Goal: Information Seeking & Learning: Learn about a topic

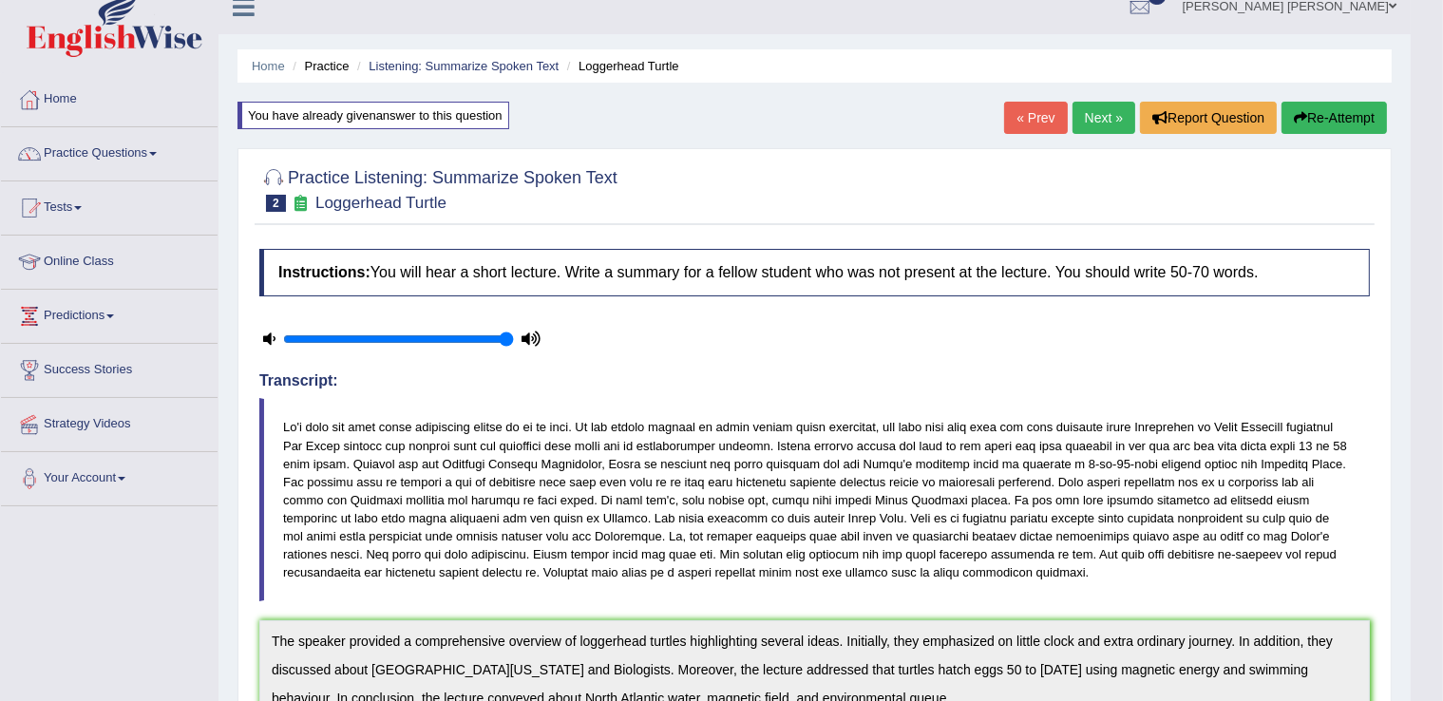
scroll to position [11, 0]
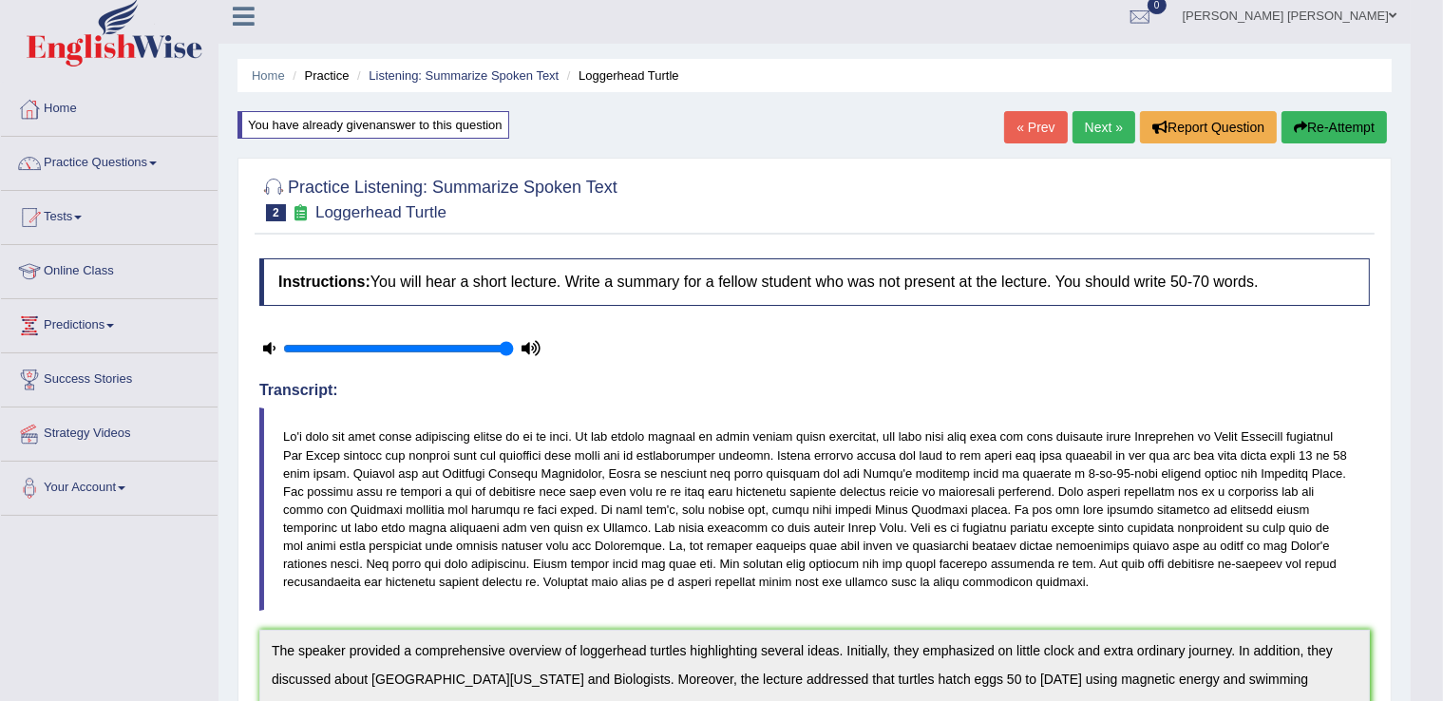
click at [1107, 127] on link "Next »" at bounding box center [1103, 127] width 63 height 32
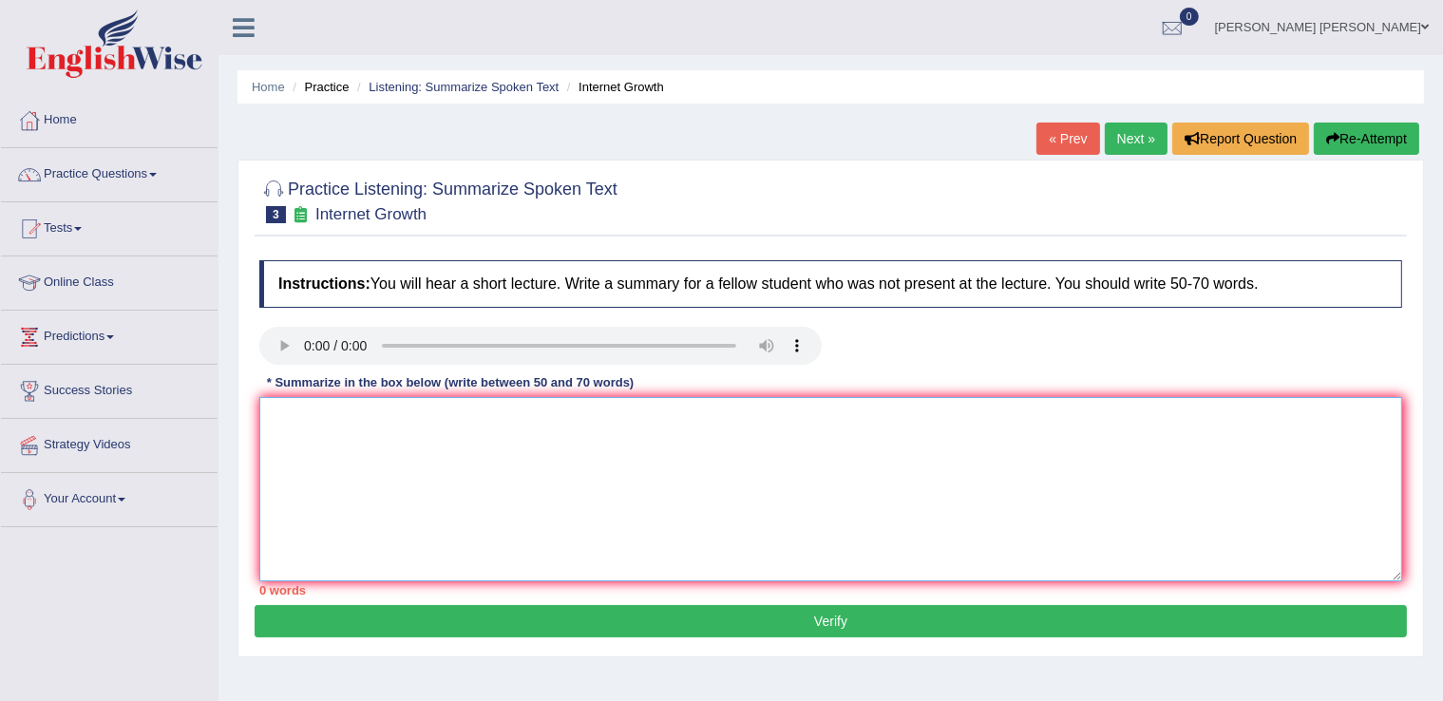
click at [303, 412] on textarea at bounding box center [830, 489] width 1143 height 184
type textarea "p"
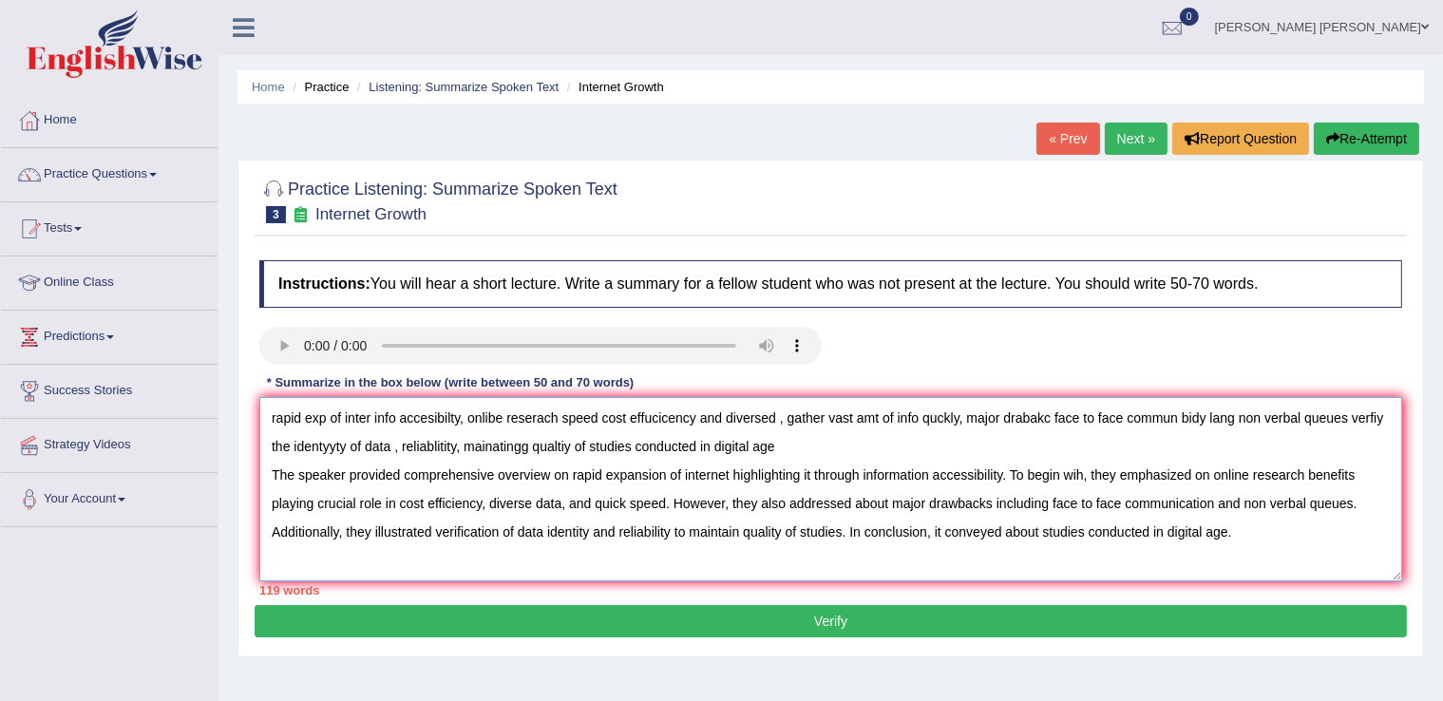
drag, startPoint x: 278, startPoint y: 416, endPoint x: 840, endPoint y: 451, distance: 562.5
click at [840, 451] on textarea "rapid exp of inter info accesibilty, onlibe reserach speed cost effucicency and…" at bounding box center [830, 489] width 1143 height 184
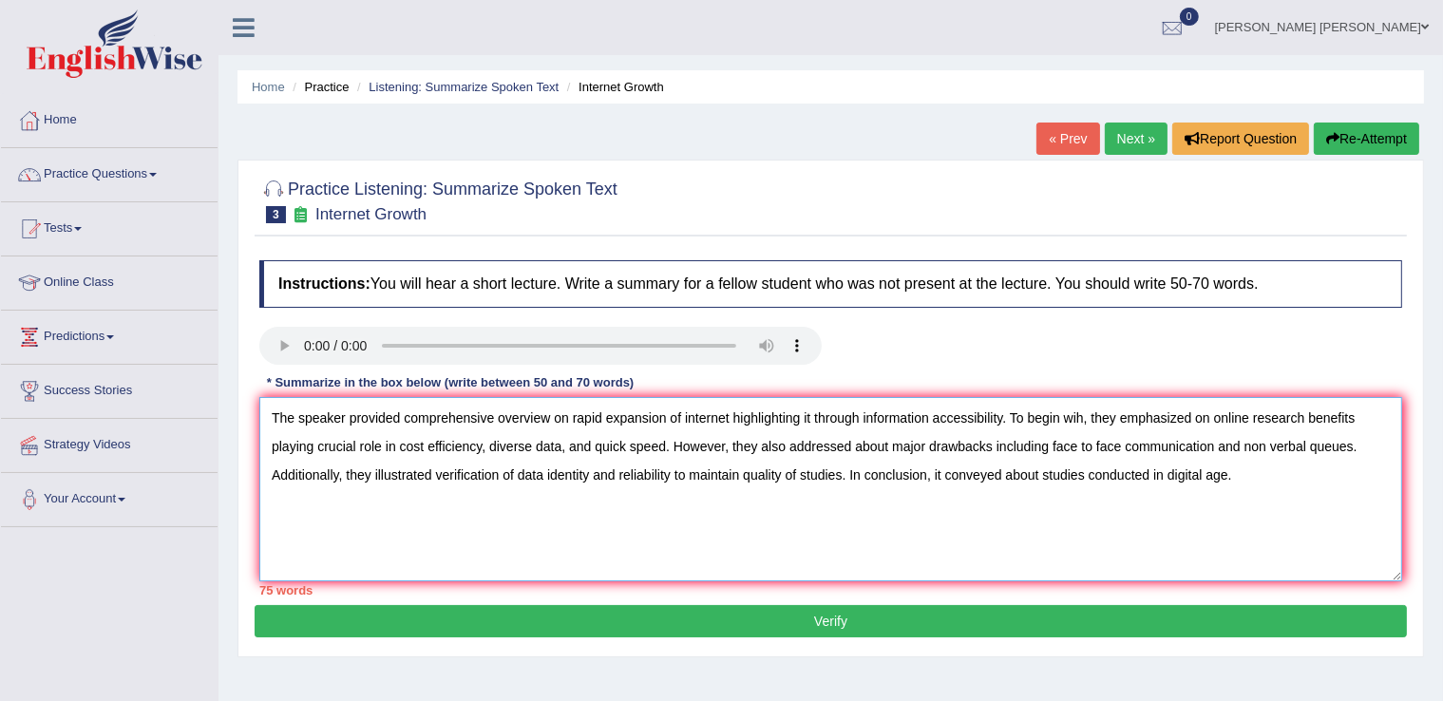
click at [632, 446] on textarea "The speaker provided comprehensive overview on rapid expansion of internet high…" at bounding box center [830, 489] width 1143 height 184
drag, startPoint x: 676, startPoint y: 478, endPoint x: 836, endPoint y: 463, distance: 160.3
click at [836, 463] on textarea "The speaker provided comprehensive overview on rapid expansion of internet high…" at bounding box center [830, 489] width 1143 height 184
click at [834, 464] on textarea "The speaker provided comprehensive overview on rapid expansion of internet high…" at bounding box center [830, 489] width 1143 height 184
click at [794, 482] on textarea "The speaker provided comprehensive overview on rapid expansion of internet high…" at bounding box center [830, 489] width 1143 height 184
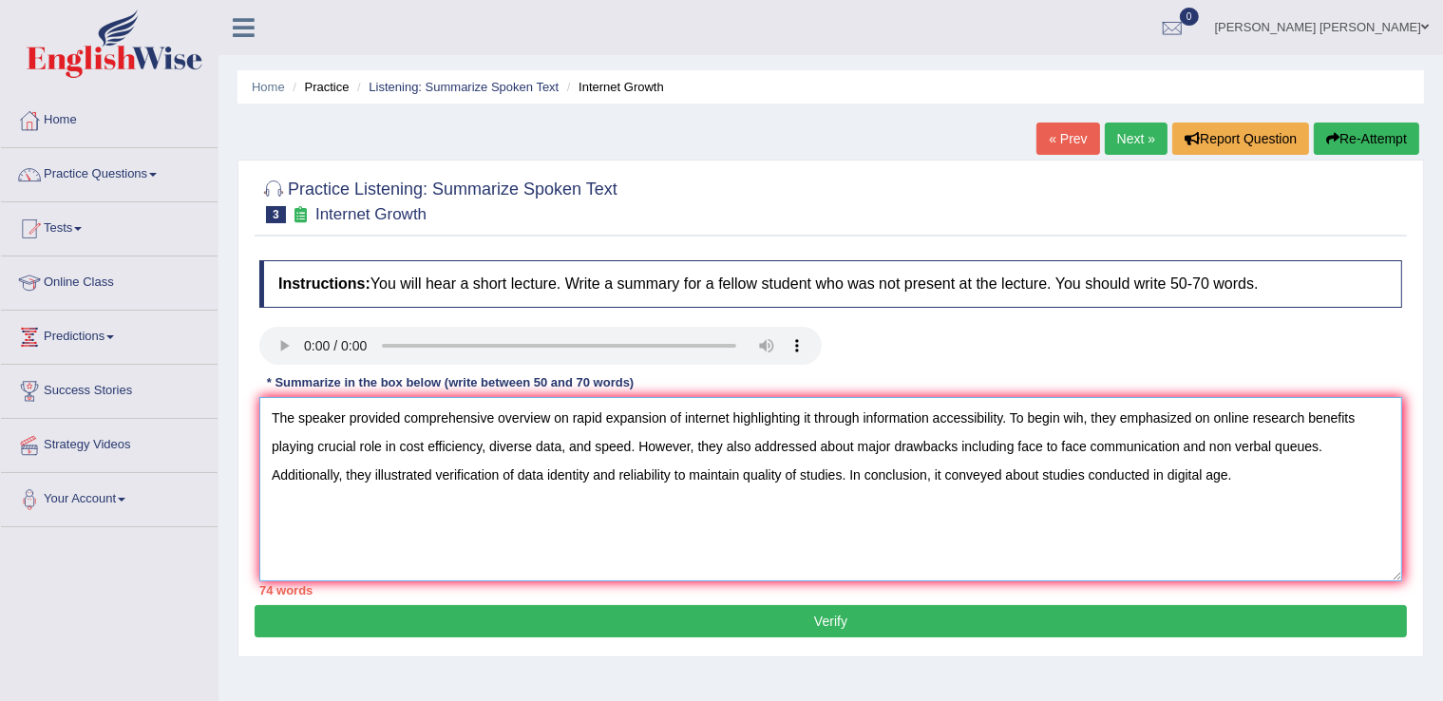
drag, startPoint x: 594, startPoint y: 478, endPoint x: 674, endPoint y: 461, distance: 82.5
click at [674, 461] on textarea "The speaker provided comprehensive overview on rapid expansion of internet high…" at bounding box center [830, 489] width 1143 height 184
click at [759, 476] on textarea "The speaker provided comprehensive overview on rapid expansion of internet high…" at bounding box center [830, 489] width 1143 height 184
type textarea "The speaker provided comprehensive overview on rapid expansion of internet high…"
click at [990, 605] on button "Verify" at bounding box center [831, 621] width 1152 height 32
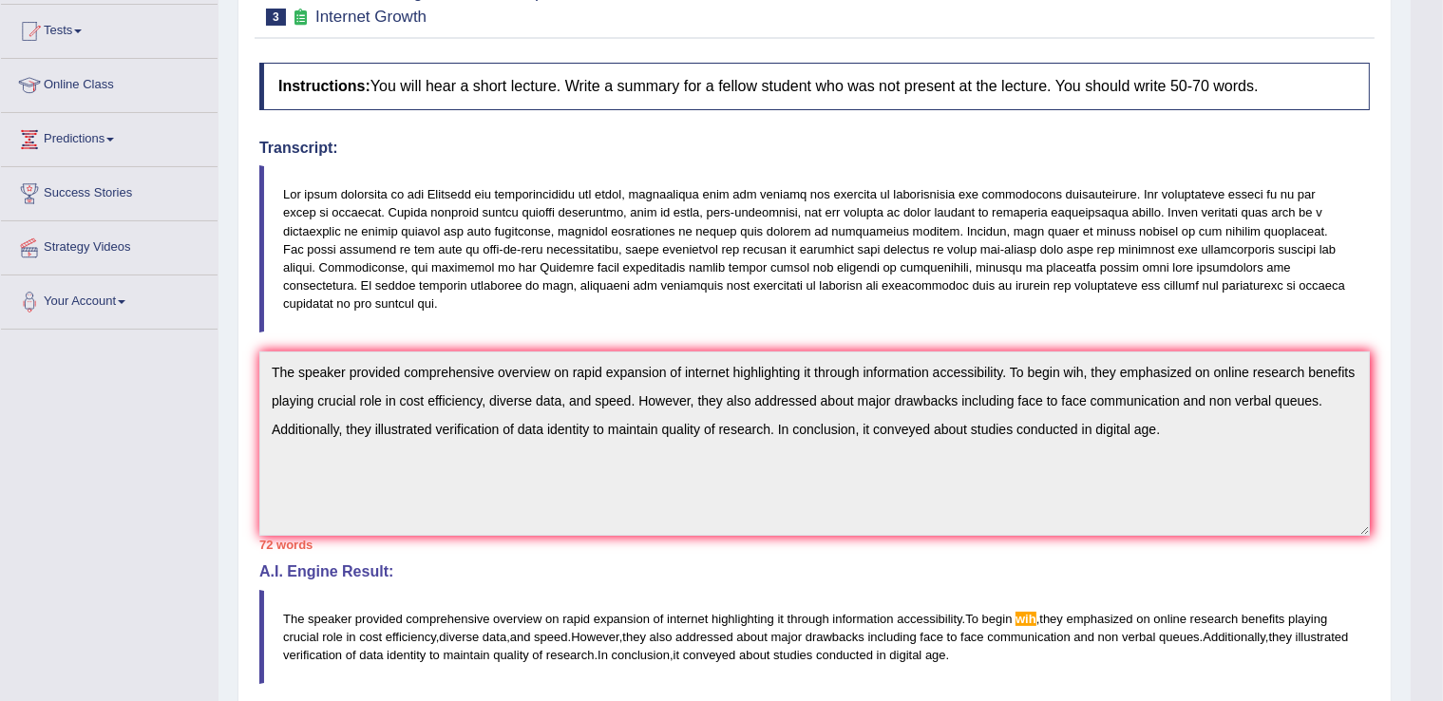
scroll to position [95, 0]
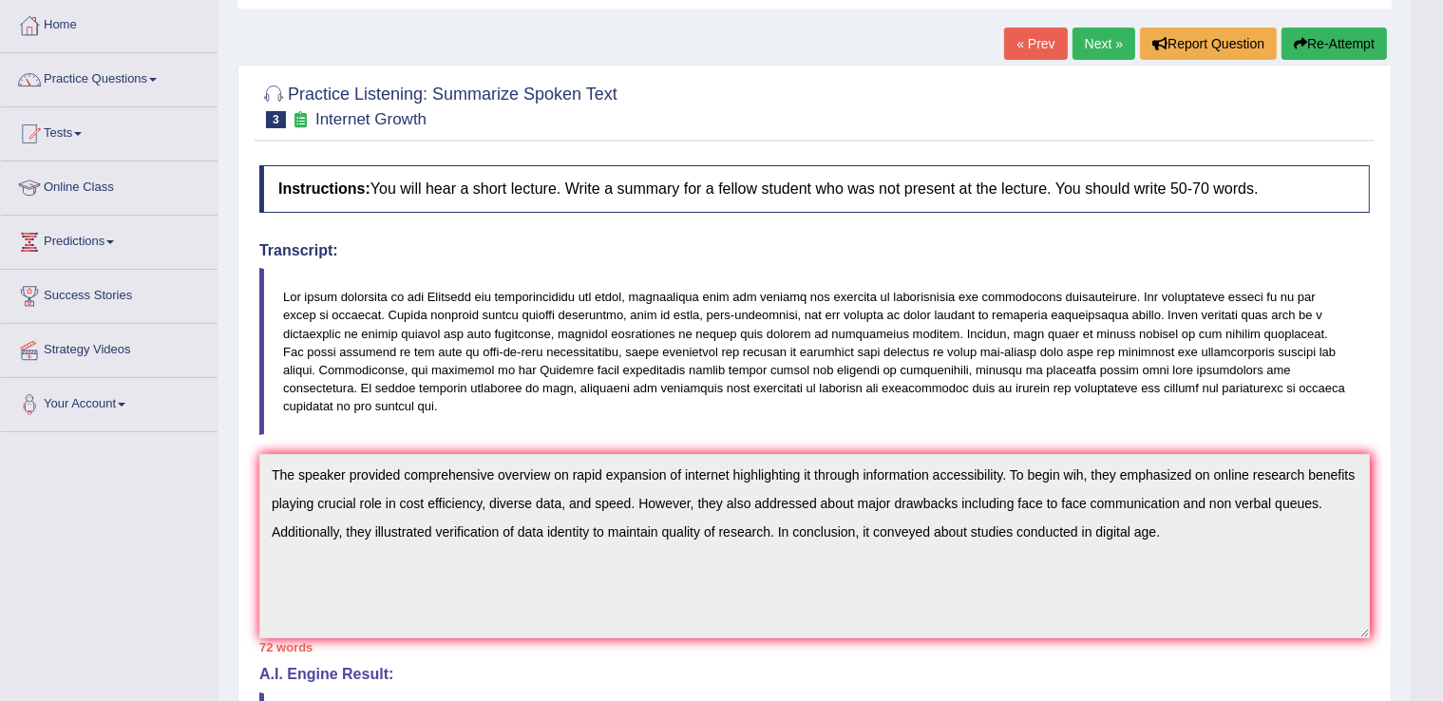
click at [1349, 29] on button "Re-Attempt" at bounding box center [1333, 44] width 105 height 32
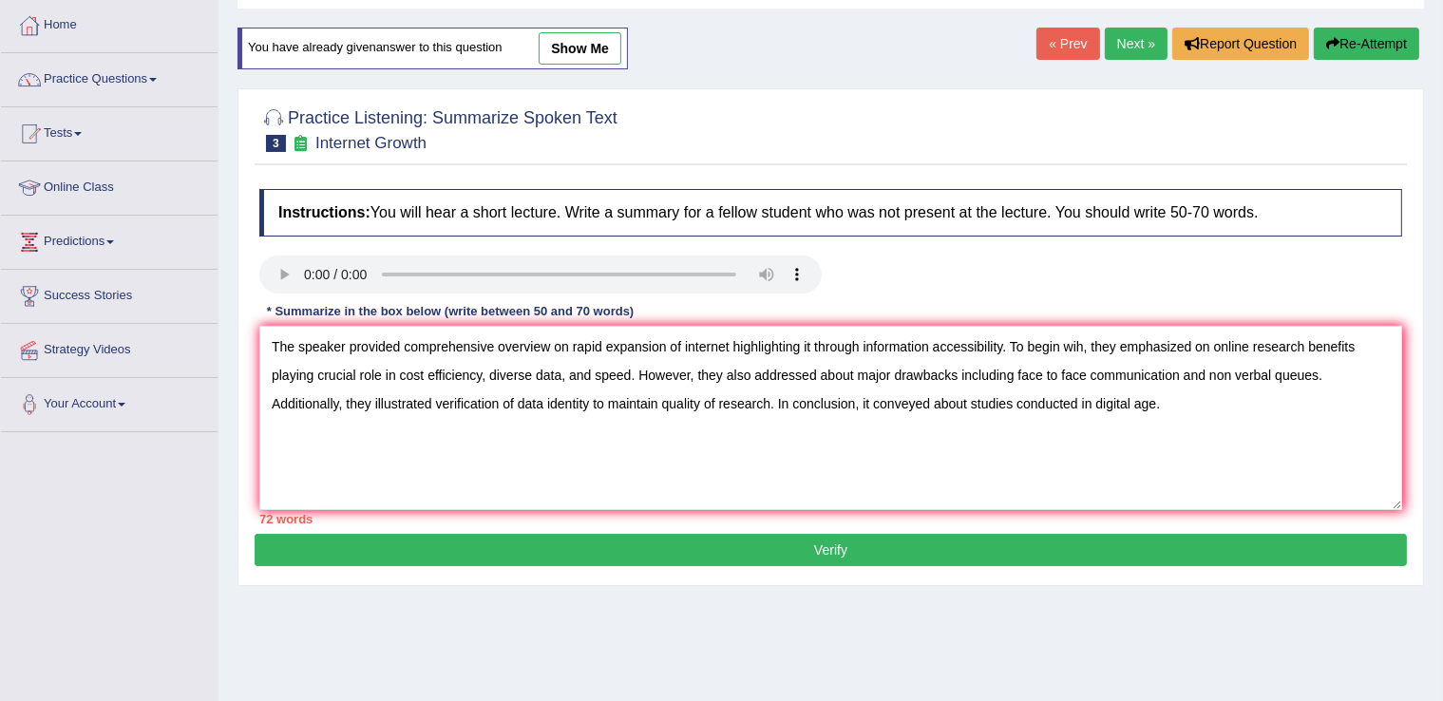
click at [1083, 349] on textarea "The speaker provided comprehensive overview on rapid expansion of internet high…" at bounding box center [830, 418] width 1143 height 184
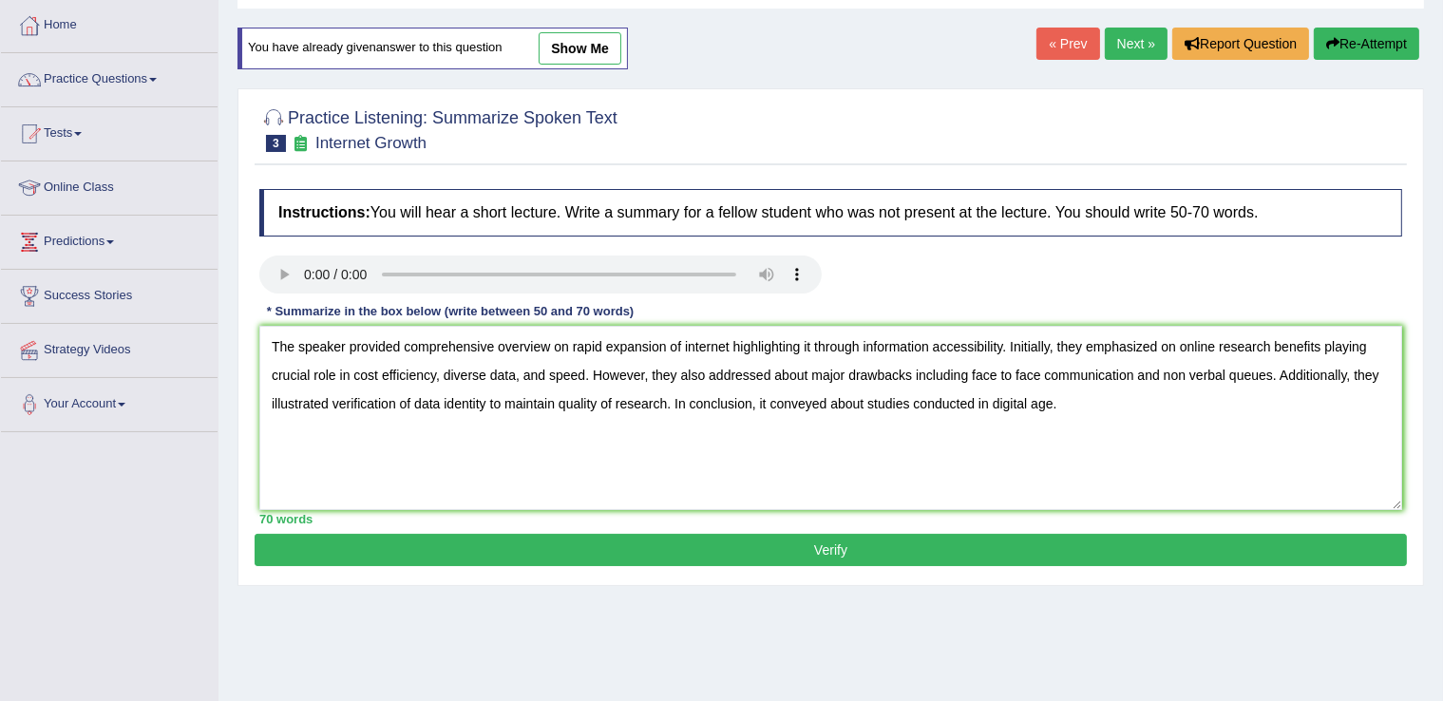
type textarea "The speaker provided comprehensive overview on rapid expansion of internet high…"
click at [803, 547] on button "Verify" at bounding box center [831, 550] width 1152 height 32
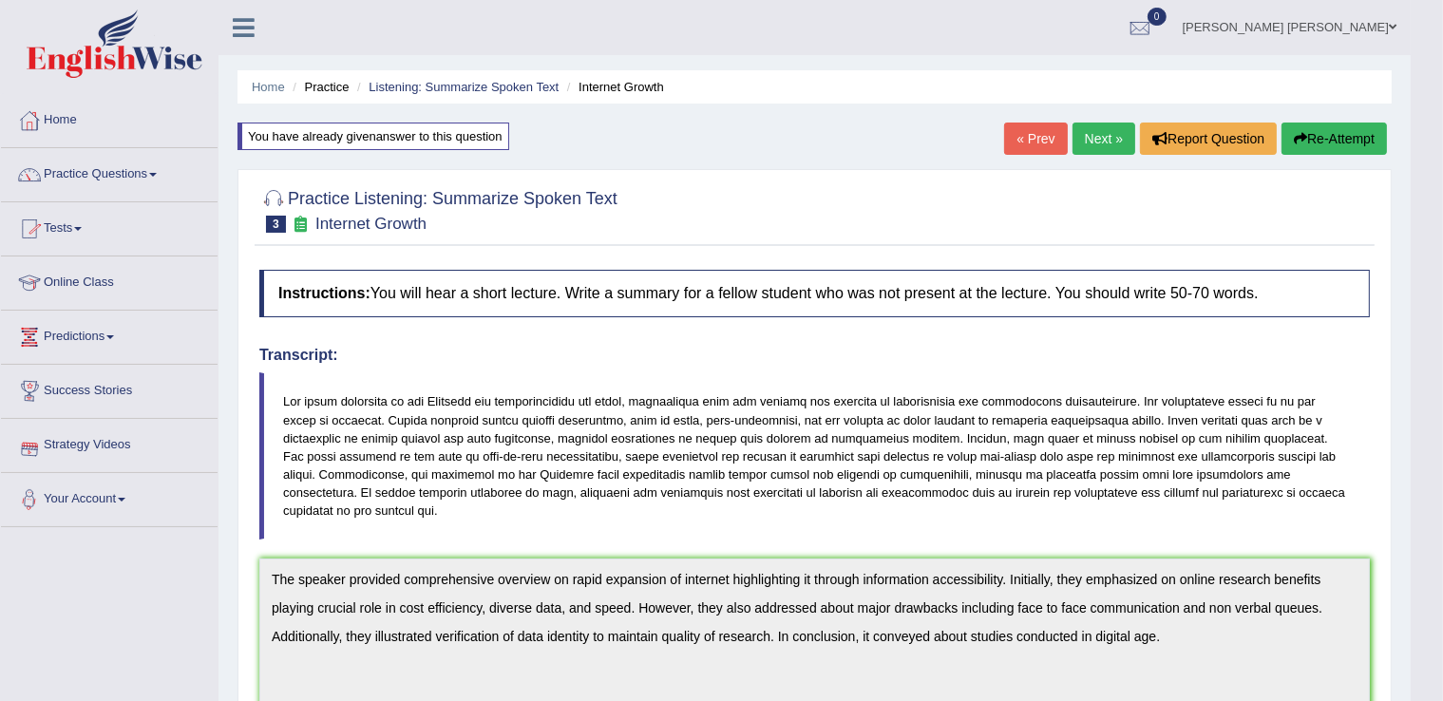
click at [123, 180] on link "Practice Questions" at bounding box center [109, 171] width 217 height 47
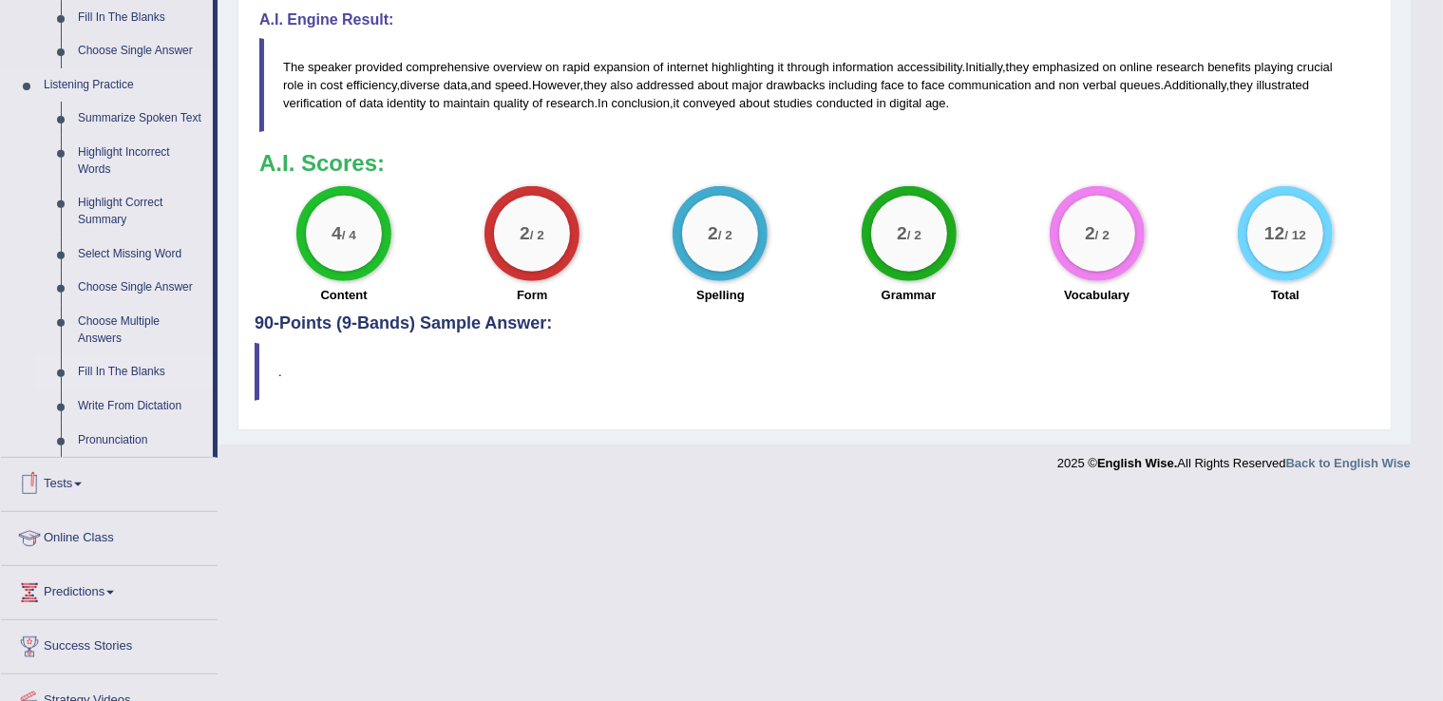
scroll to position [760, 0]
click at [102, 144] on link "Highlight Incorrect Words" at bounding box center [140, 160] width 143 height 50
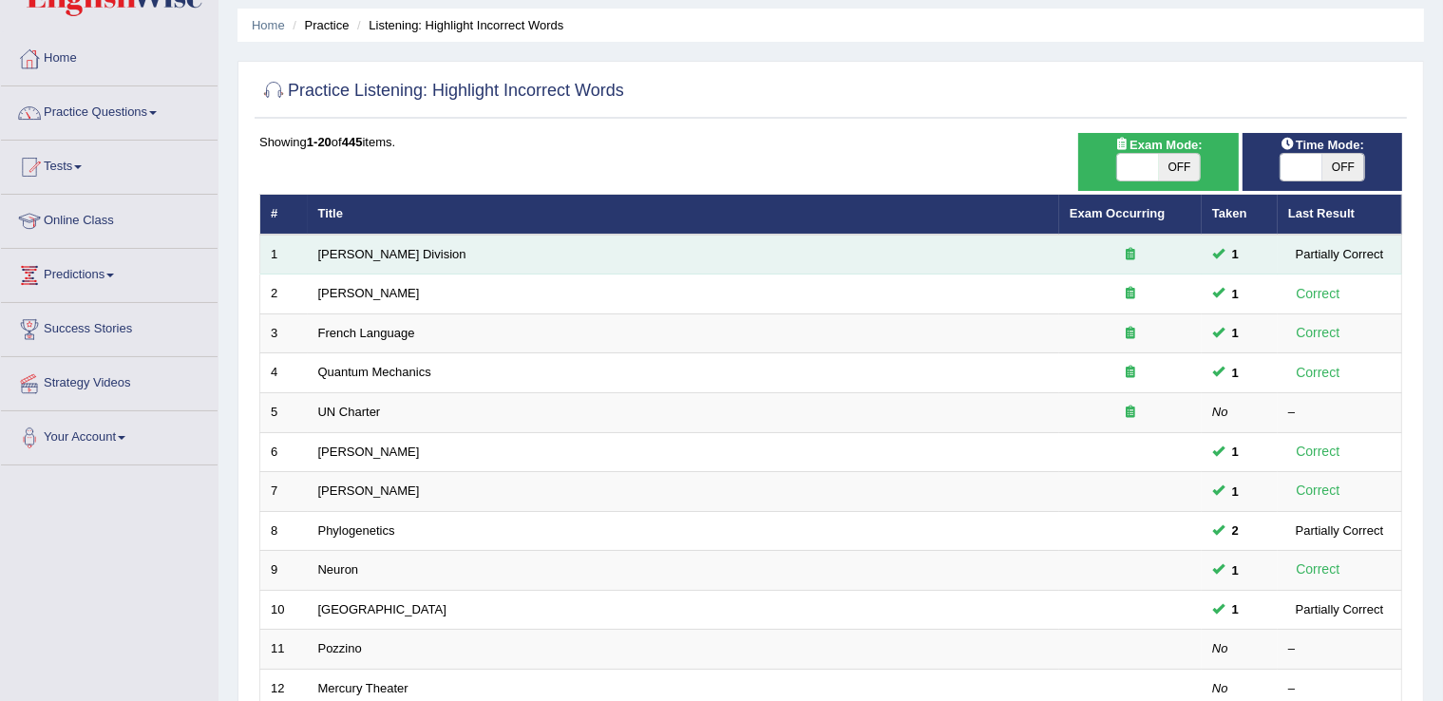
scroll to position [95, 0]
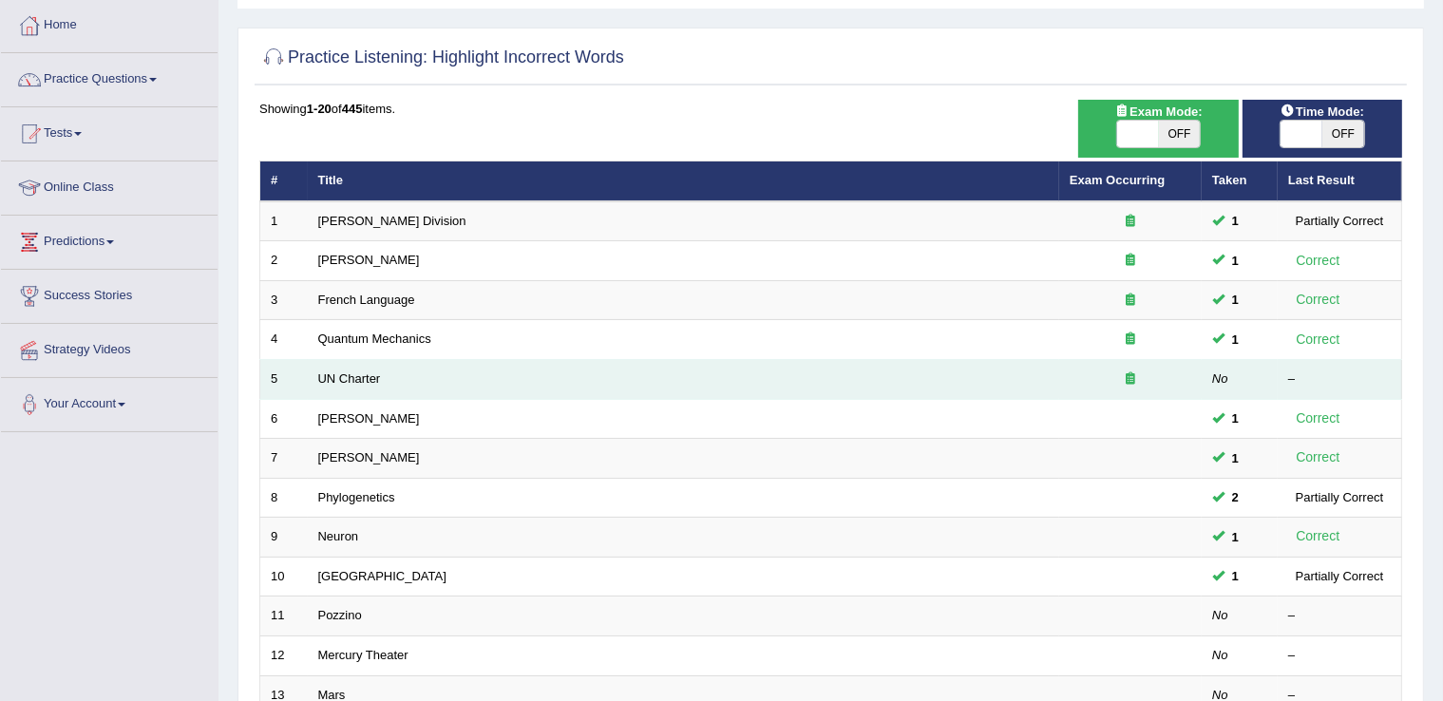
click at [344, 366] on td "UN Charter" at bounding box center [683, 380] width 751 height 40
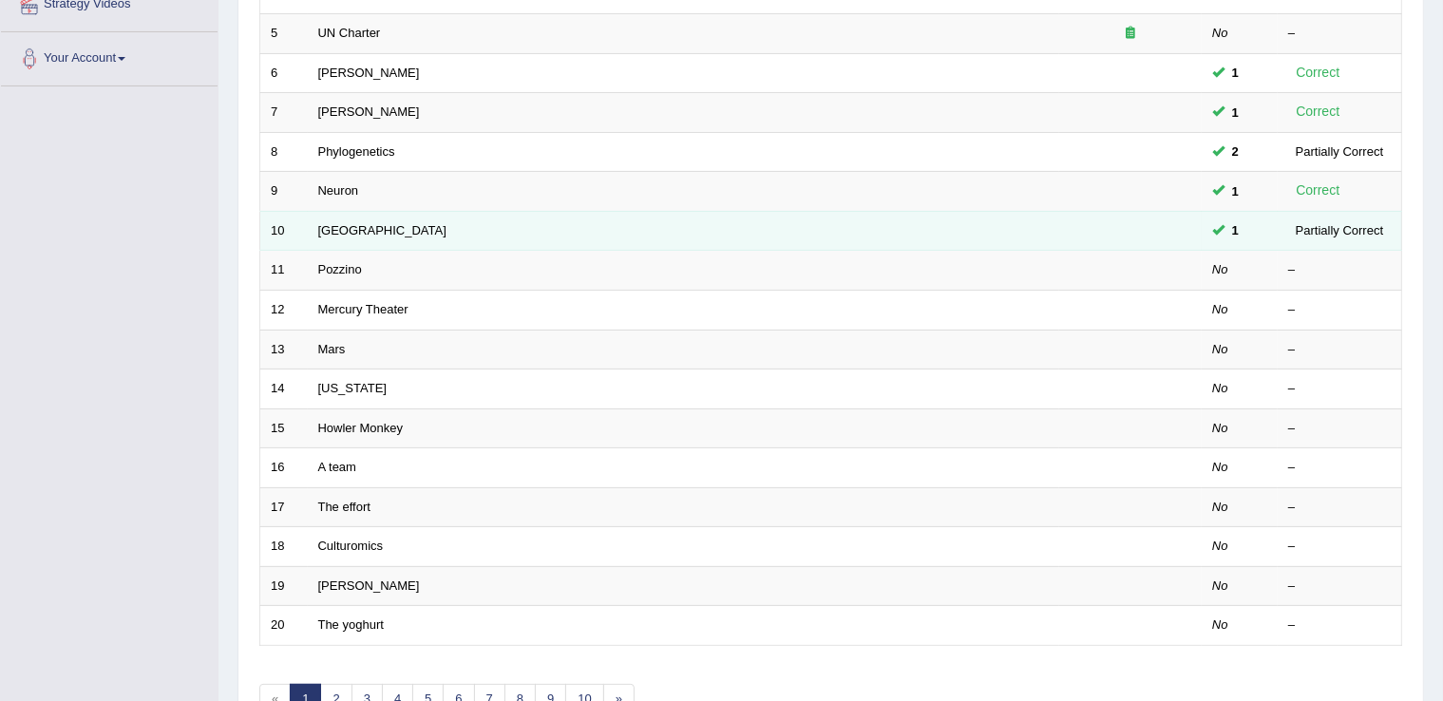
scroll to position [361, 0]
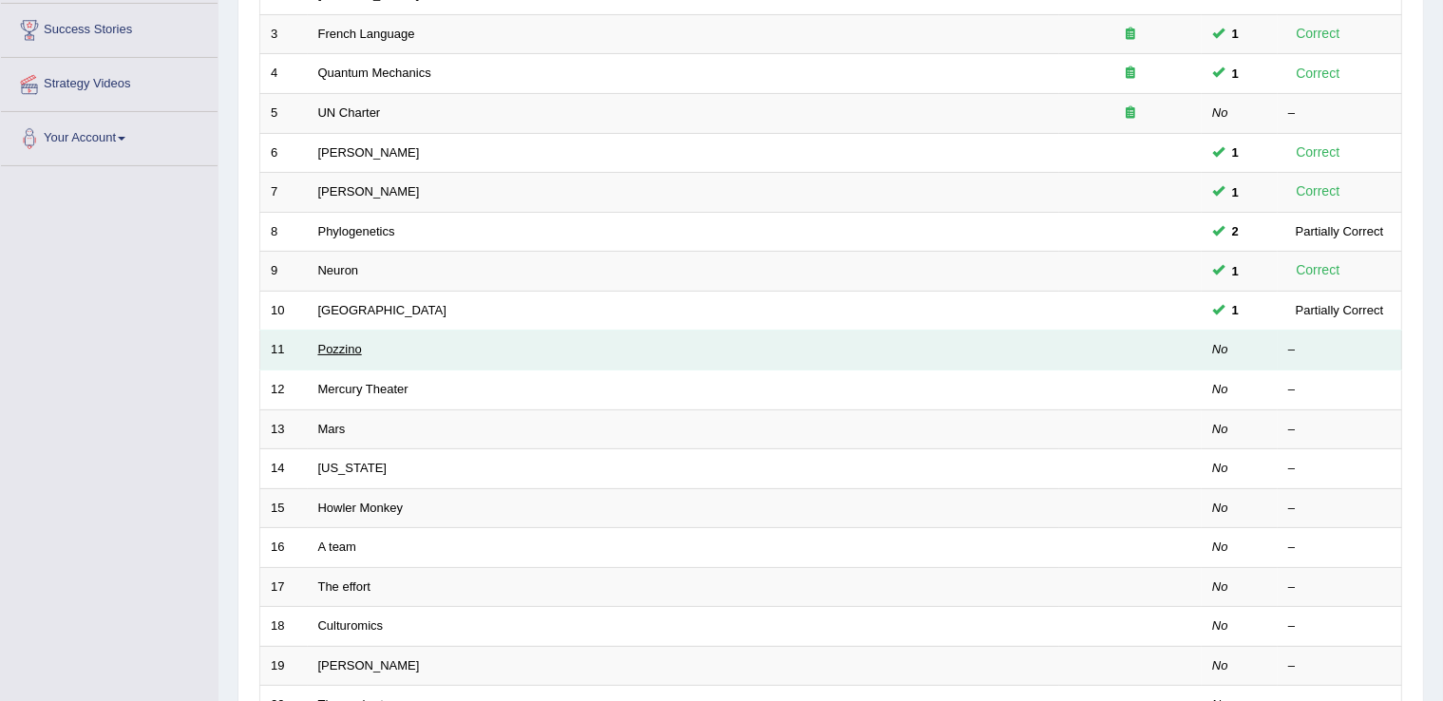
click at [345, 346] on link "Pozzino" at bounding box center [340, 349] width 44 height 14
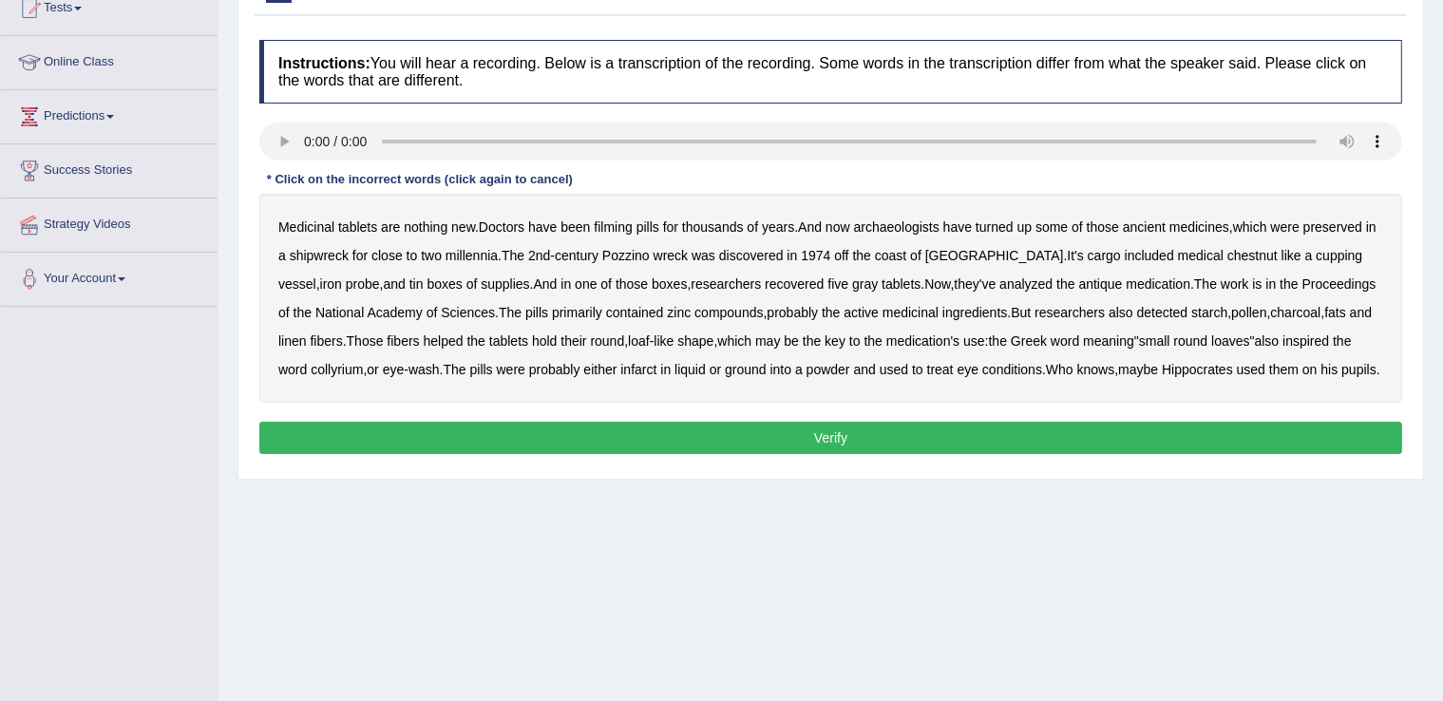
scroll to position [95, 0]
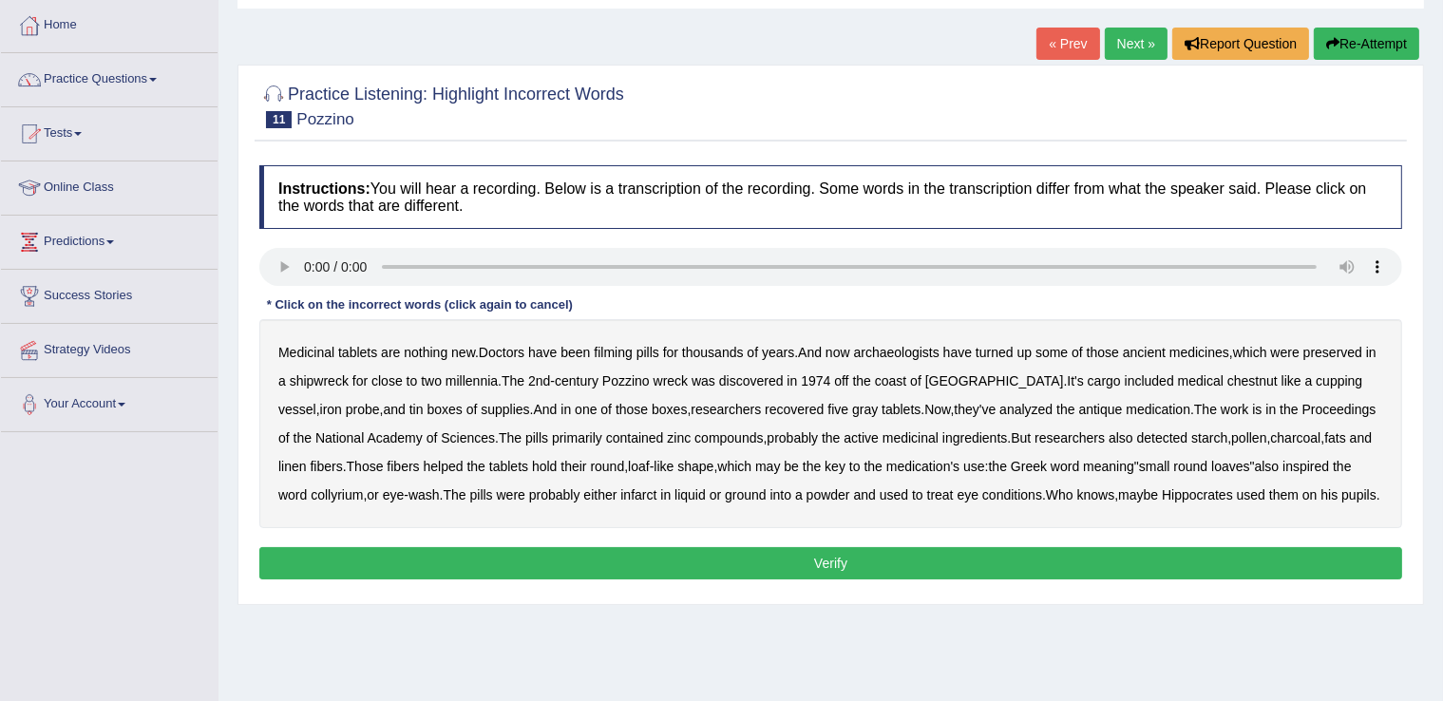
click at [619, 351] on b "filming" at bounding box center [613, 352] width 38 height 15
click at [1227, 375] on b "chestnut" at bounding box center [1252, 380] width 50 height 15
click at [626, 495] on b "infarct" at bounding box center [638, 494] width 36 height 15
click at [897, 572] on button "Verify" at bounding box center [830, 563] width 1143 height 32
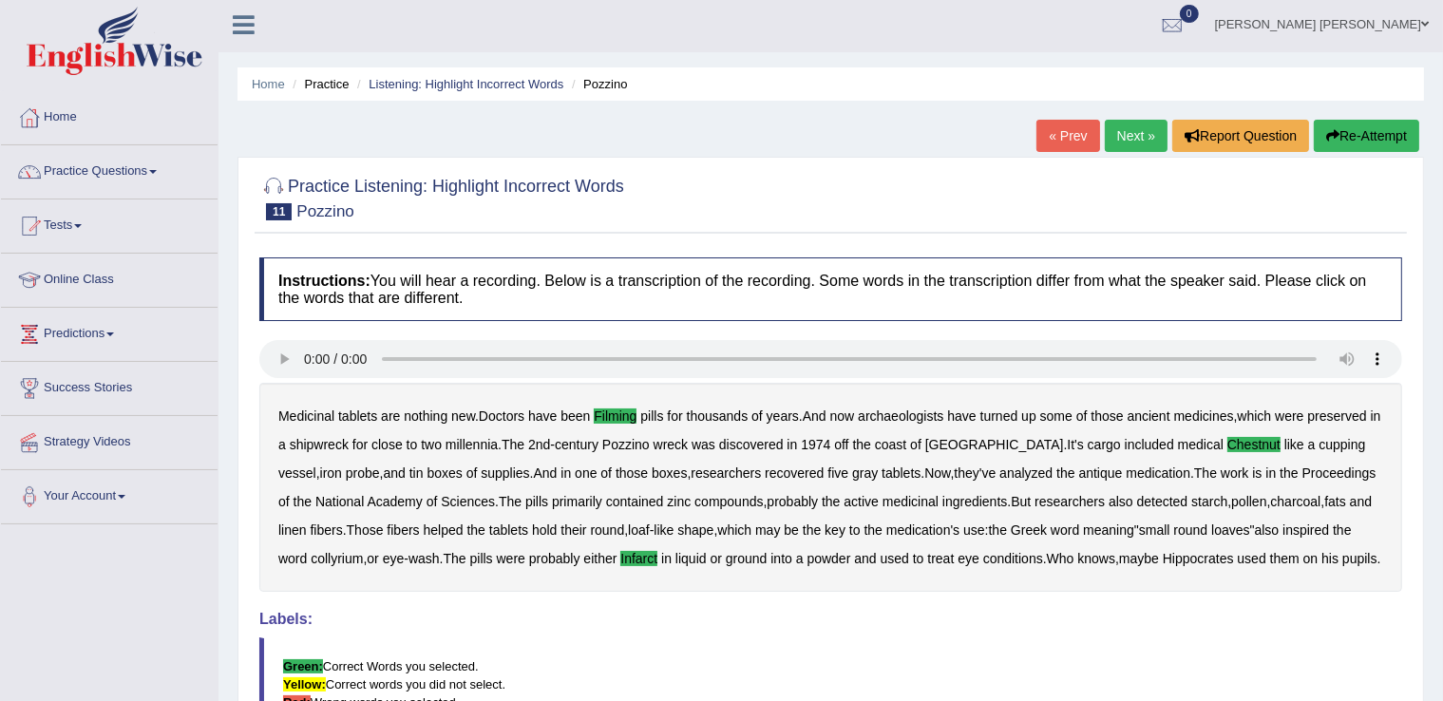
scroll to position [0, 0]
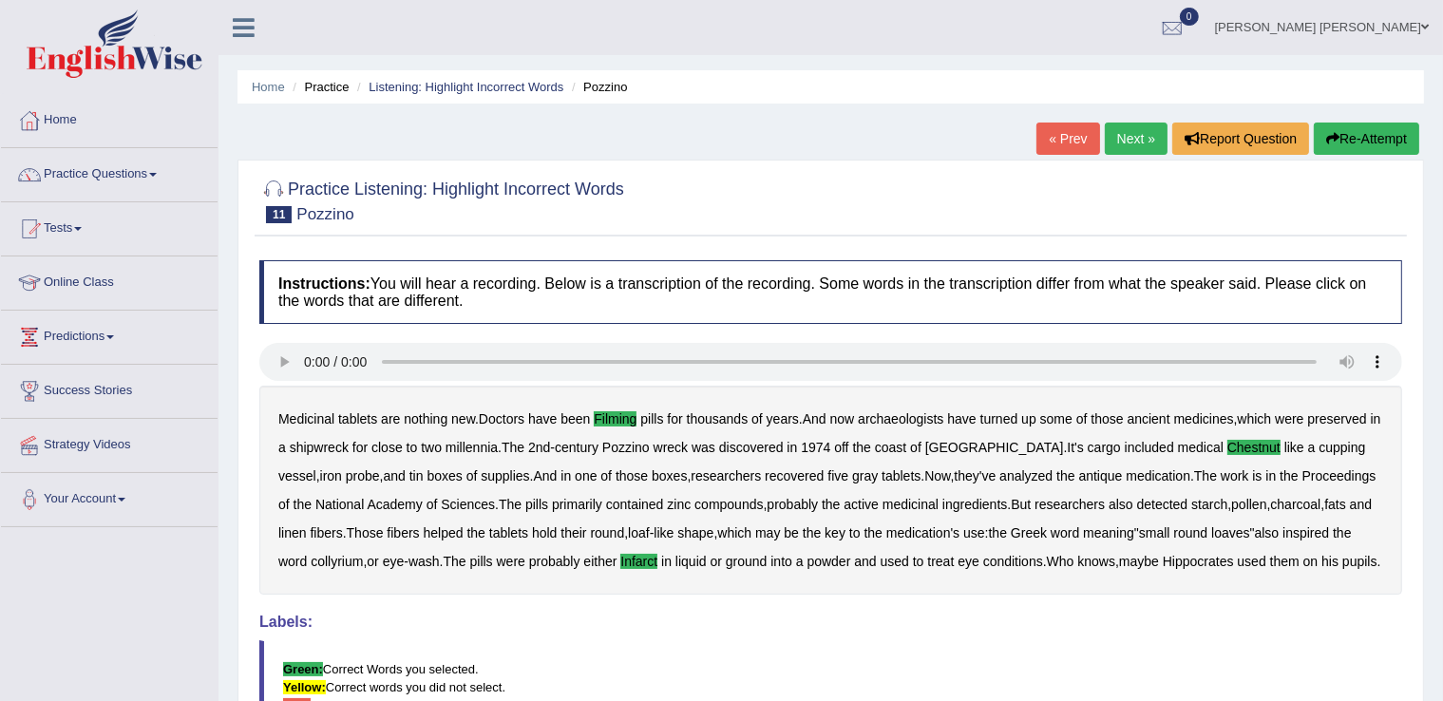
click at [1131, 143] on link "Next »" at bounding box center [1136, 139] width 63 height 32
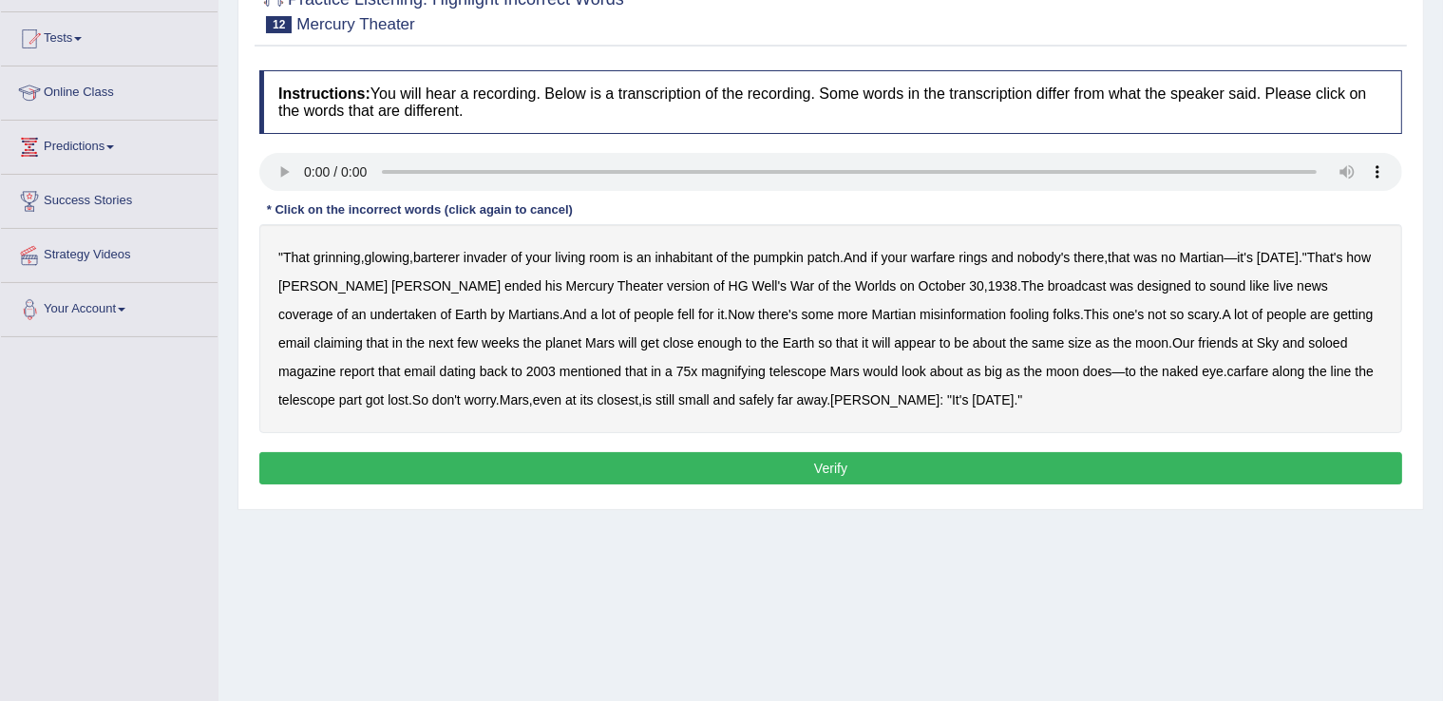
click at [443, 256] on b "barterer" at bounding box center [436, 257] width 47 height 15
click at [950, 260] on b "warfare" at bounding box center [933, 257] width 45 height 15
click at [437, 307] on b "undertaken" at bounding box center [403, 314] width 66 height 15
click at [1308, 335] on b "soloed" at bounding box center [1327, 342] width 39 height 15
click at [1227, 364] on b "carfare" at bounding box center [1248, 371] width 42 height 15
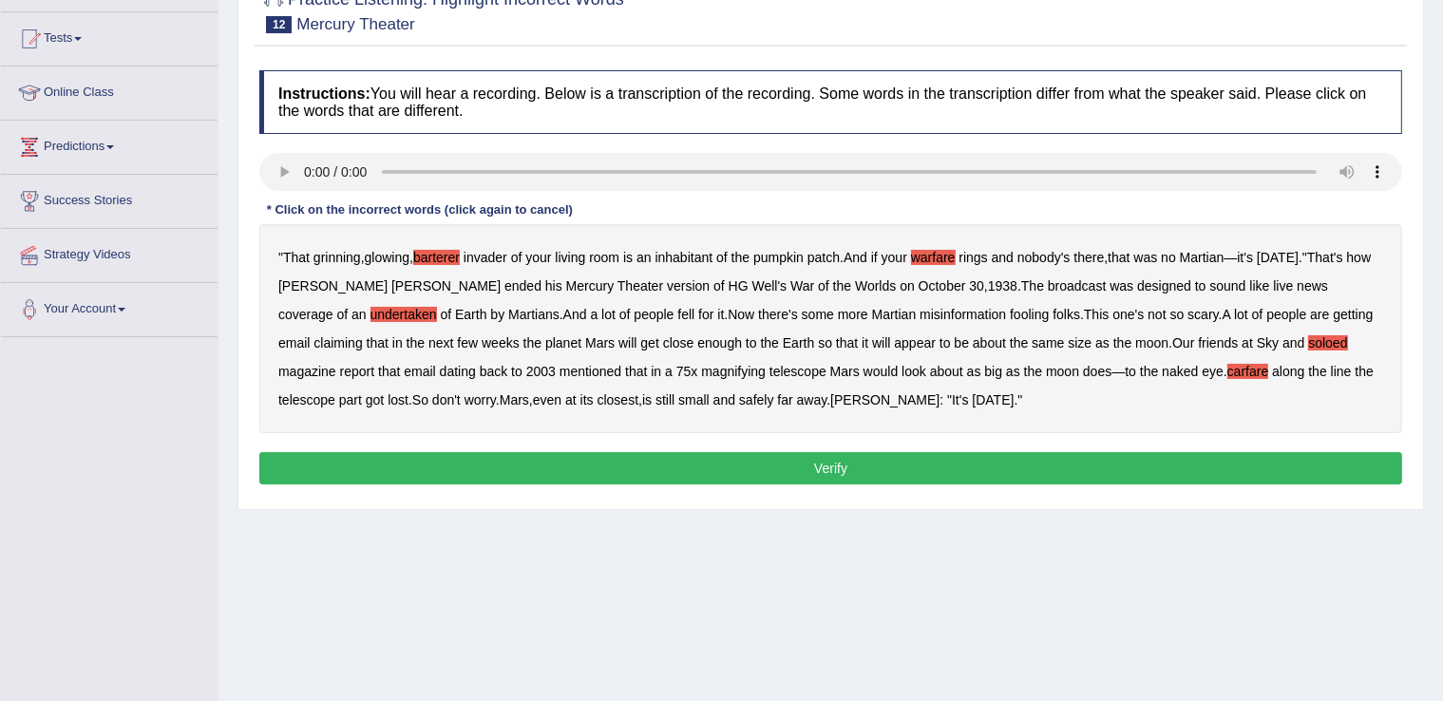
click at [847, 467] on button "Verify" at bounding box center [830, 468] width 1143 height 32
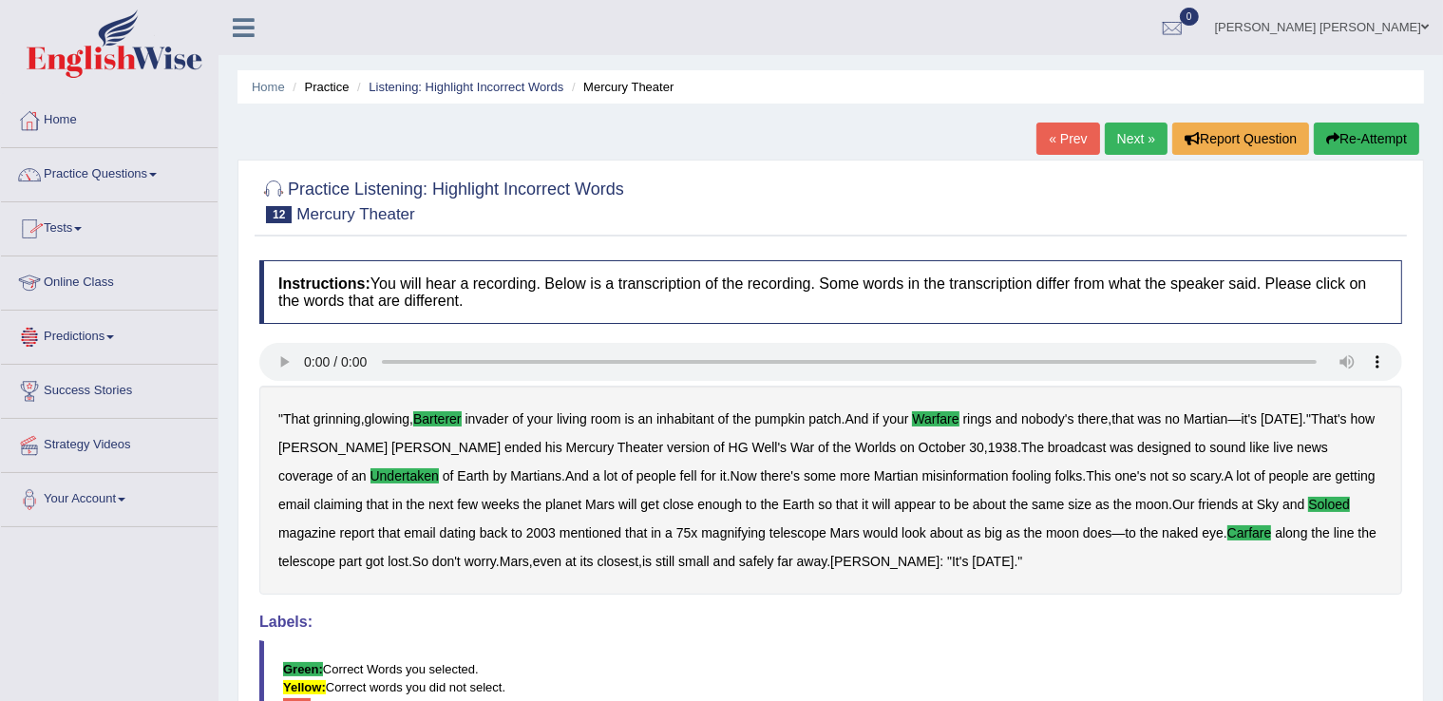
click at [1126, 138] on link "Next »" at bounding box center [1136, 139] width 63 height 32
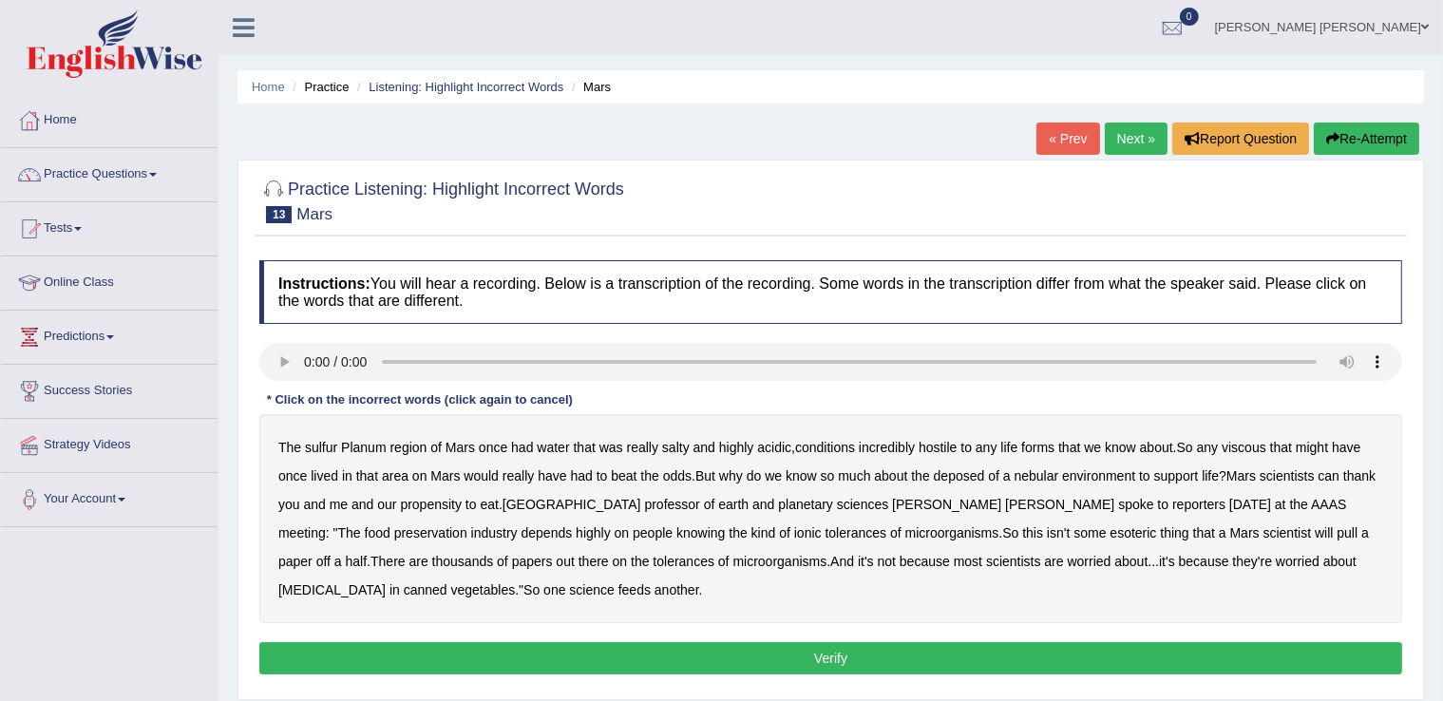
click at [328, 446] on b "sulfur" at bounding box center [321, 447] width 32 height 15
click at [1248, 446] on b "viscous" at bounding box center [1244, 447] width 45 height 15
click at [977, 470] on b "deposed" at bounding box center [959, 475] width 51 height 15
click at [1037, 475] on b "nebular" at bounding box center [1037, 475] width 45 height 15
click at [763, 646] on button "Verify" at bounding box center [830, 658] width 1143 height 32
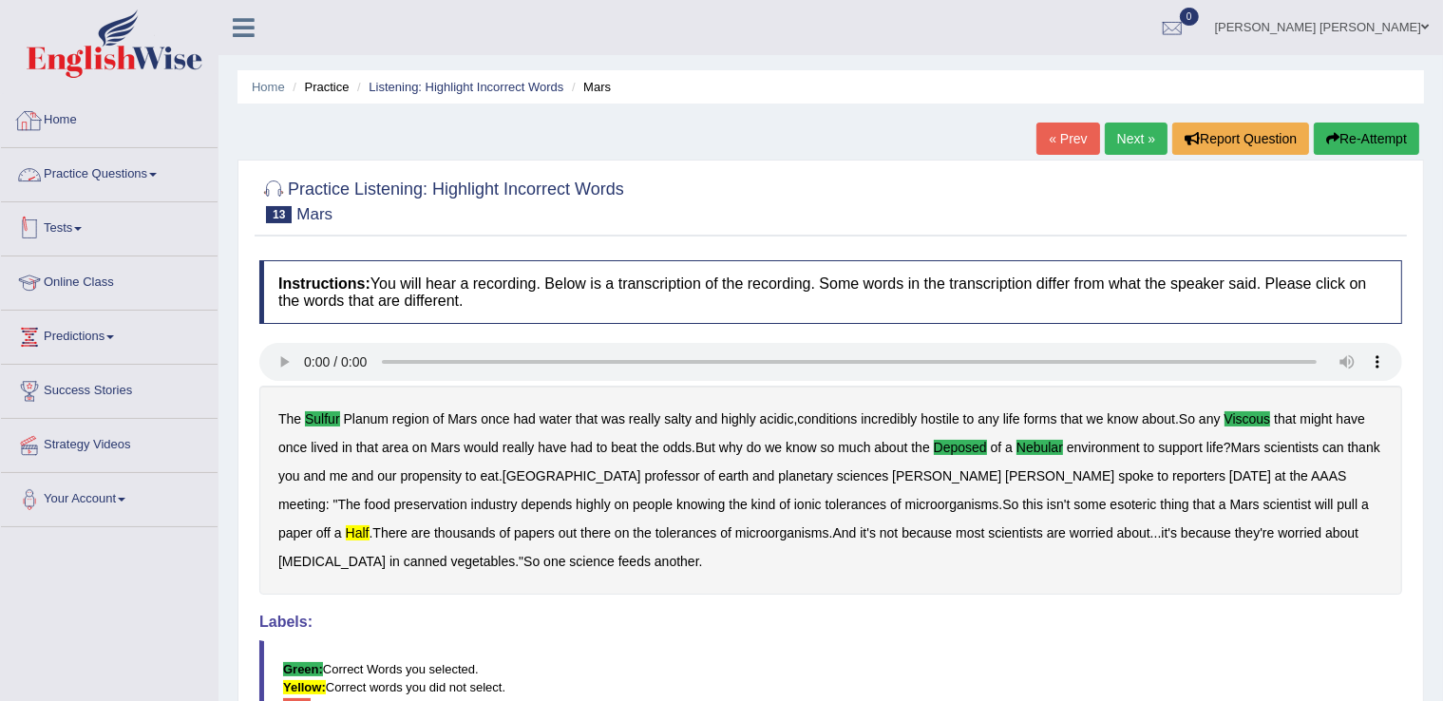
click at [132, 157] on link "Practice Questions" at bounding box center [109, 171] width 217 height 47
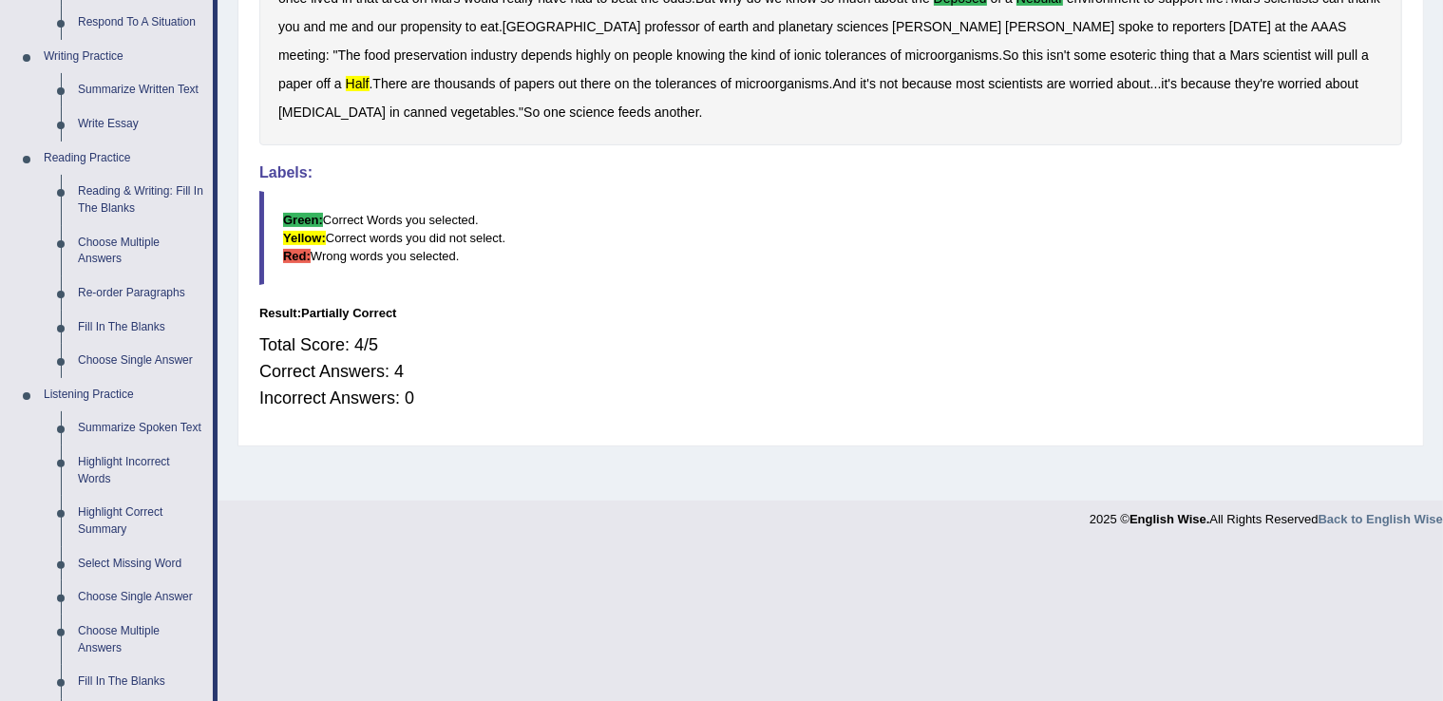
scroll to position [665, 0]
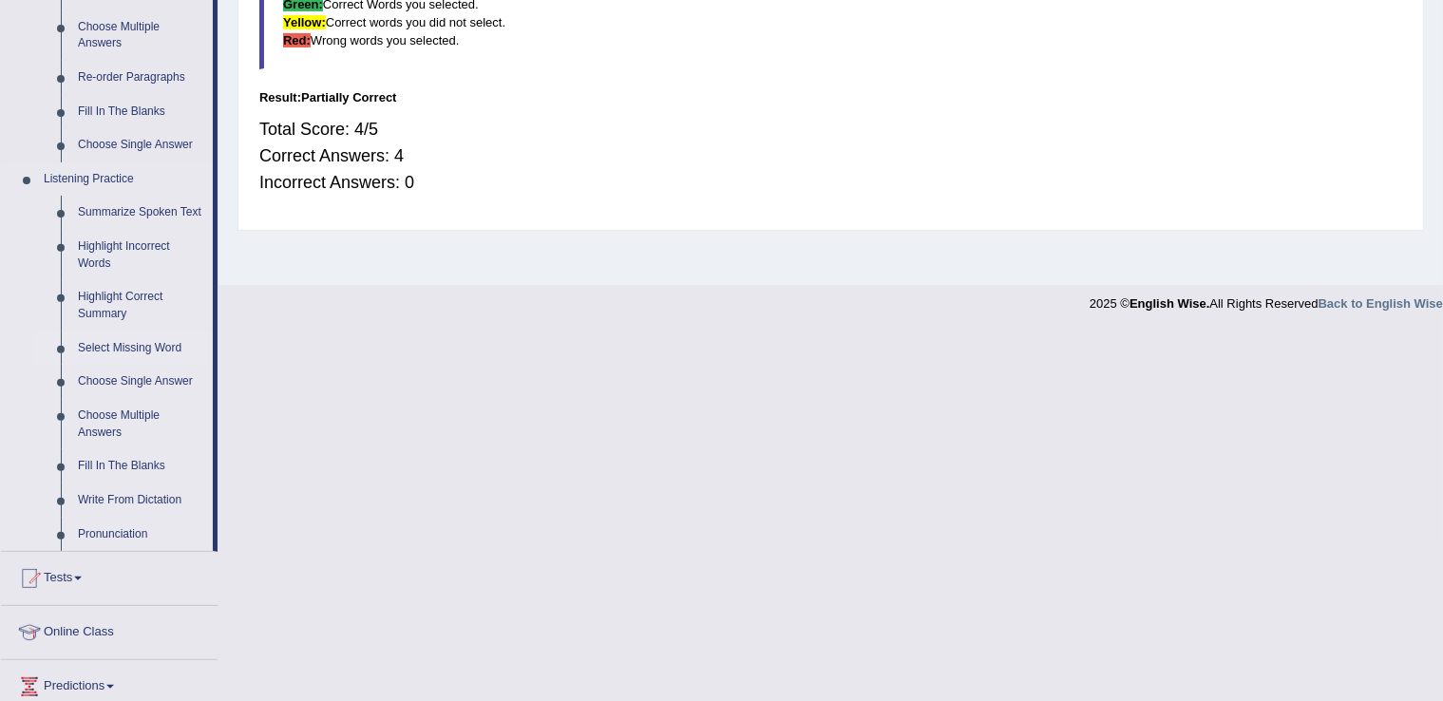
click at [136, 349] on link "Select Missing Word" at bounding box center [140, 349] width 143 height 34
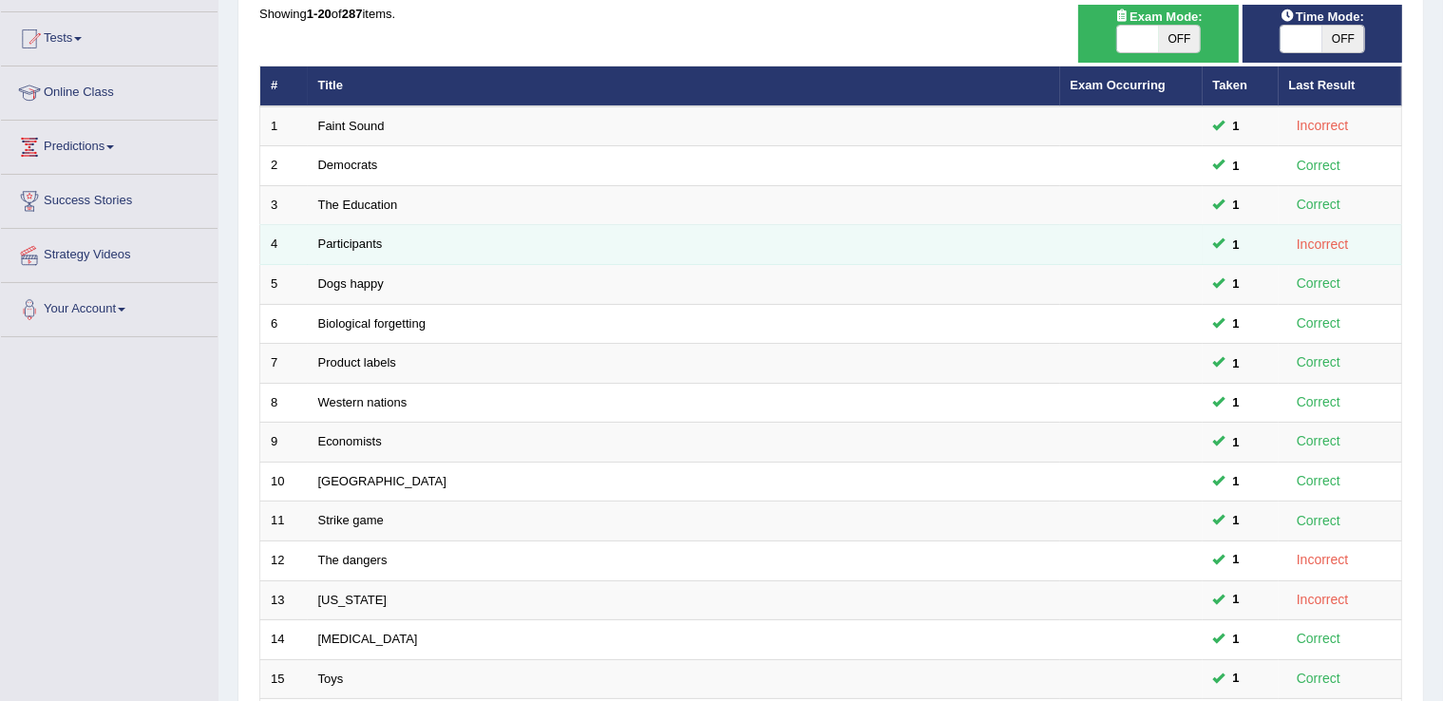
scroll to position [475, 0]
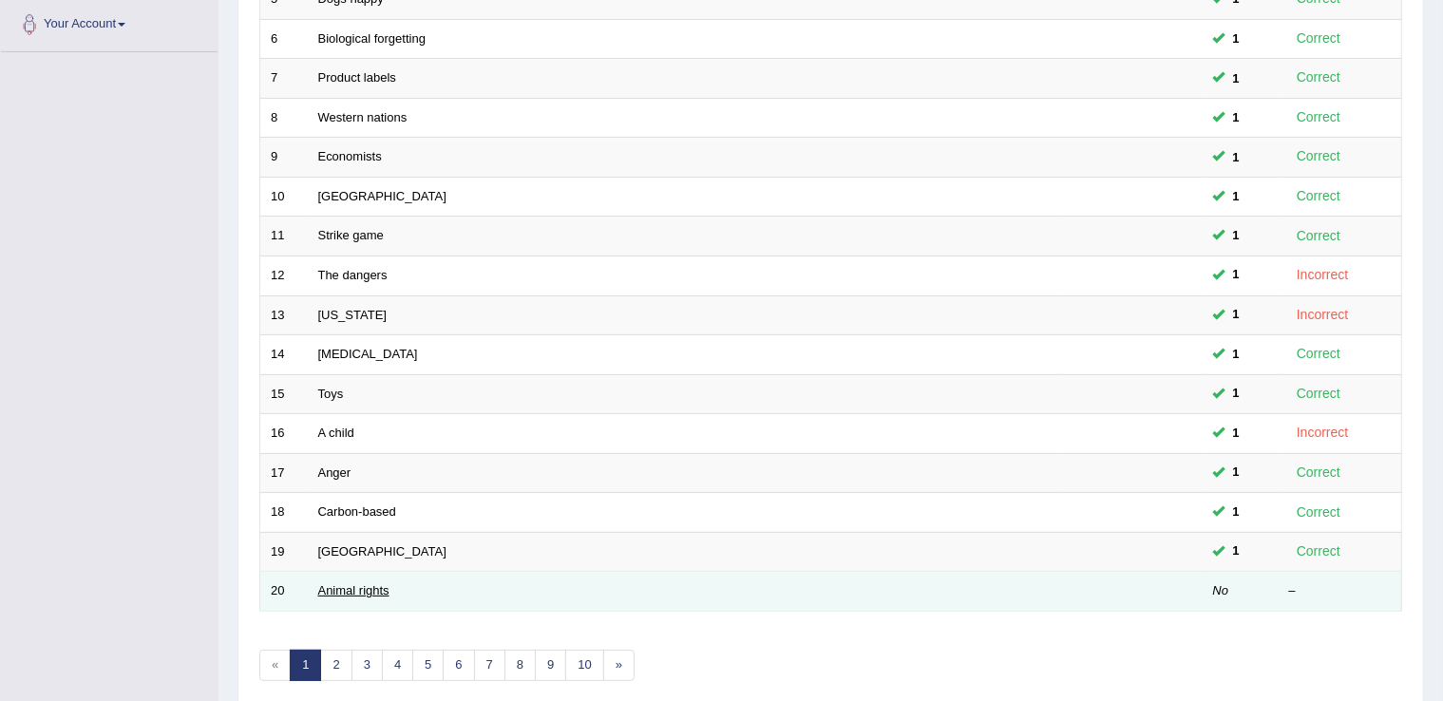
click at [352, 585] on link "Animal rights" at bounding box center [353, 590] width 71 height 14
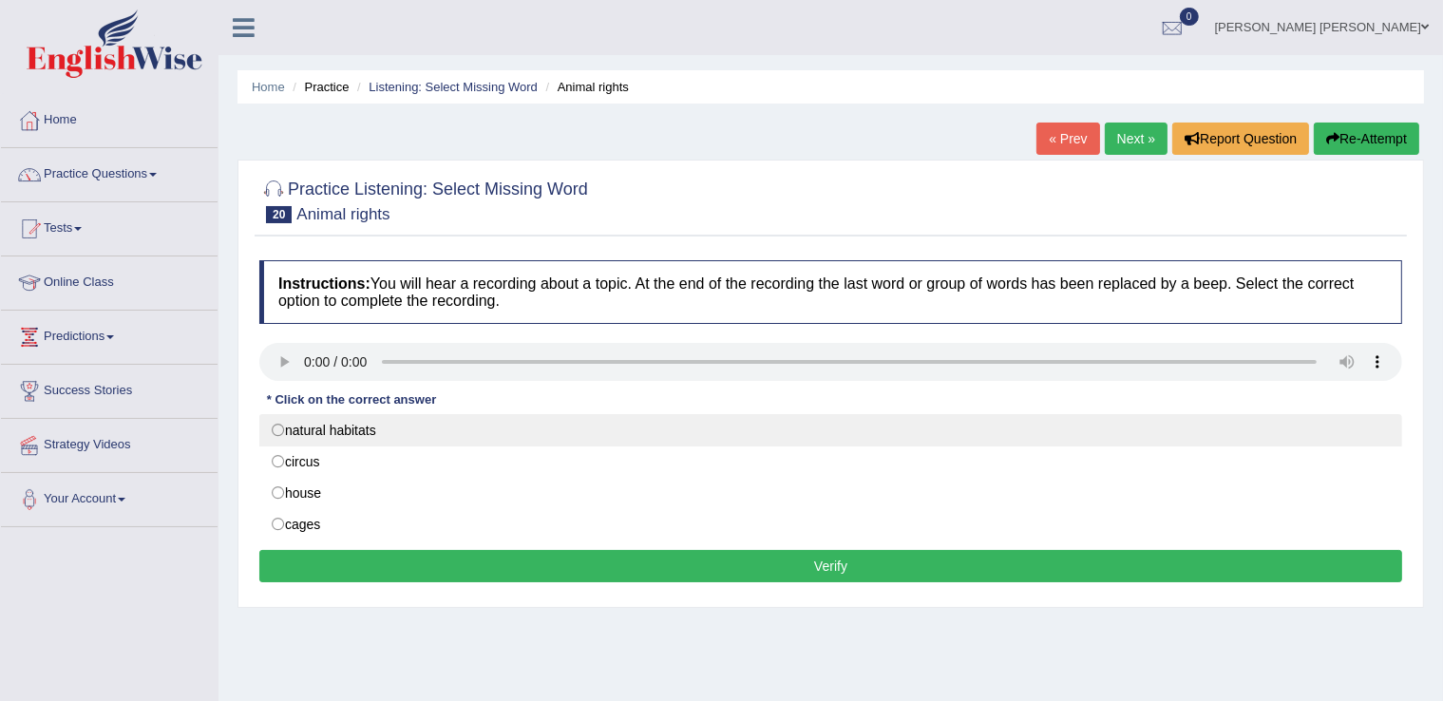
click at [379, 434] on label "natural habitats" at bounding box center [830, 430] width 1143 height 32
radio input "true"
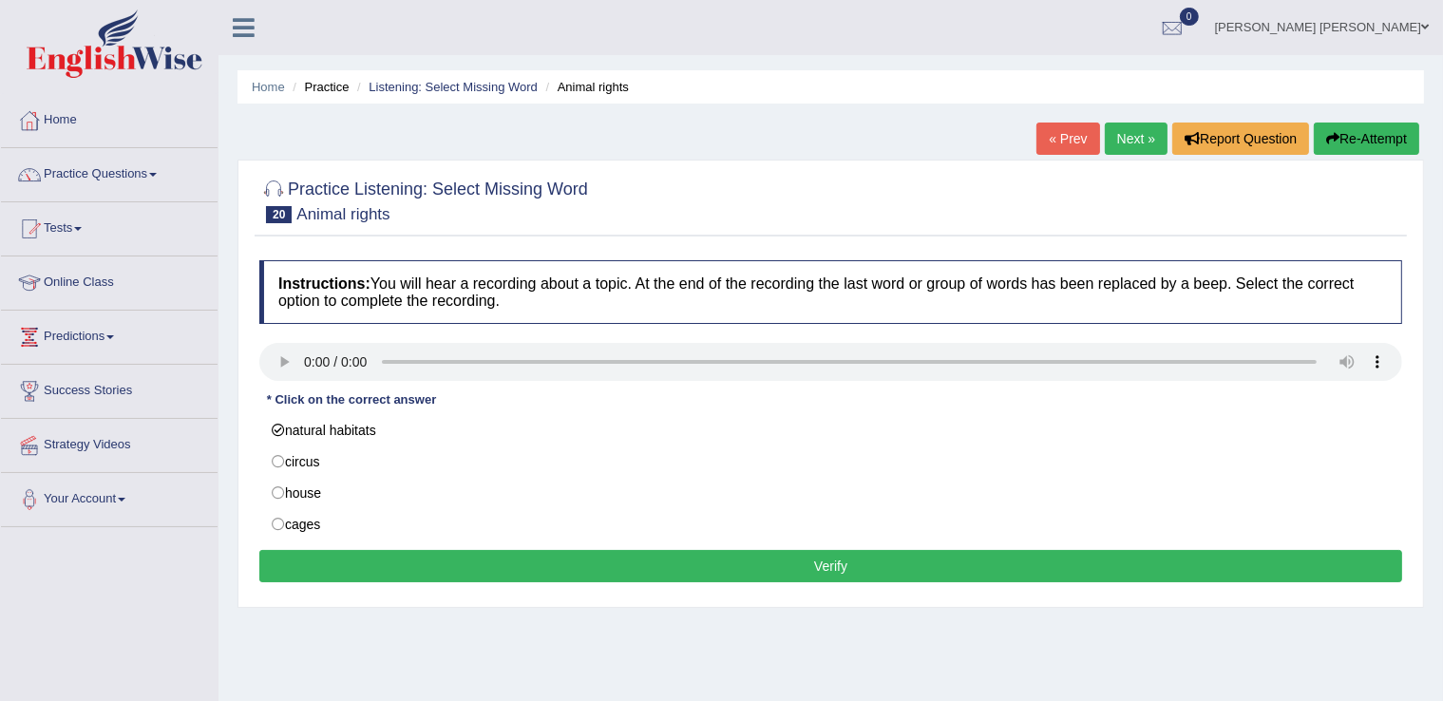
click at [518, 564] on button "Verify" at bounding box center [830, 566] width 1143 height 32
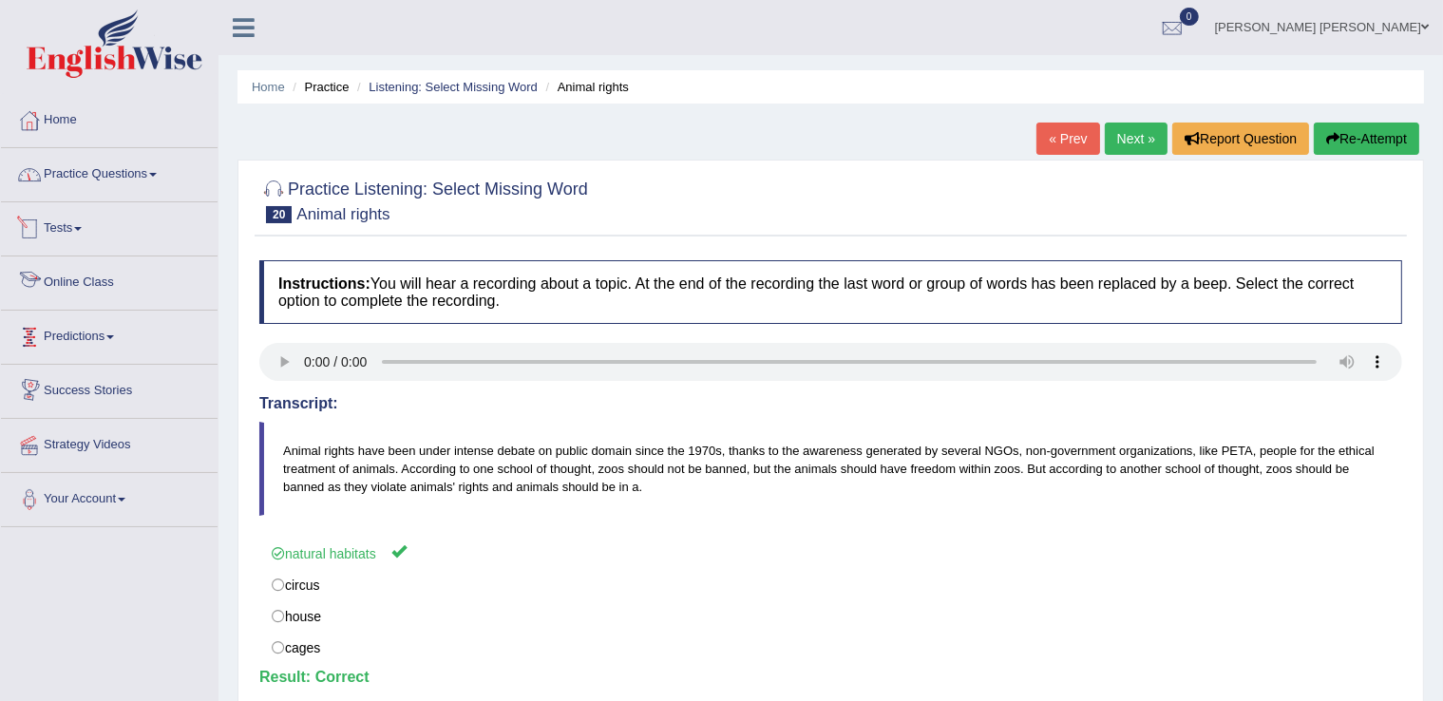
click at [163, 181] on link "Practice Questions" at bounding box center [109, 171] width 217 height 47
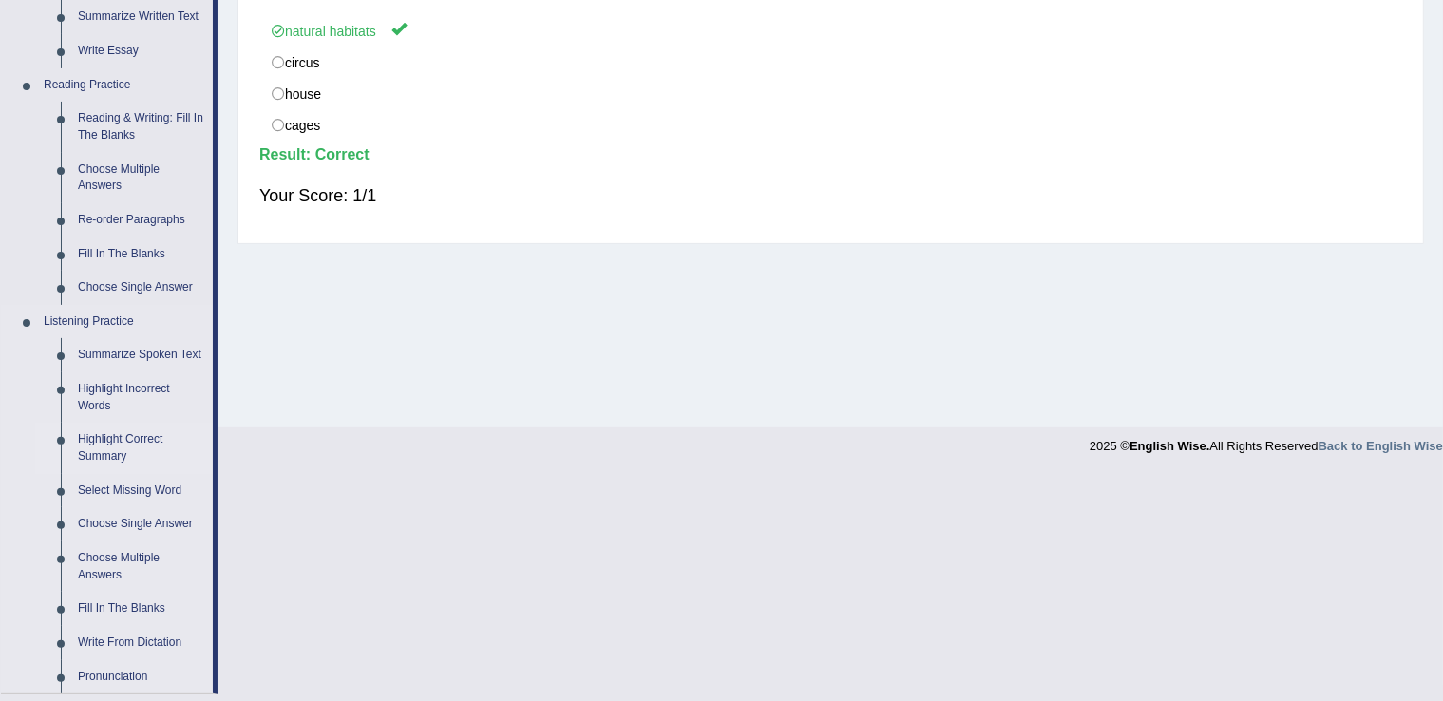
scroll to position [570, 0]
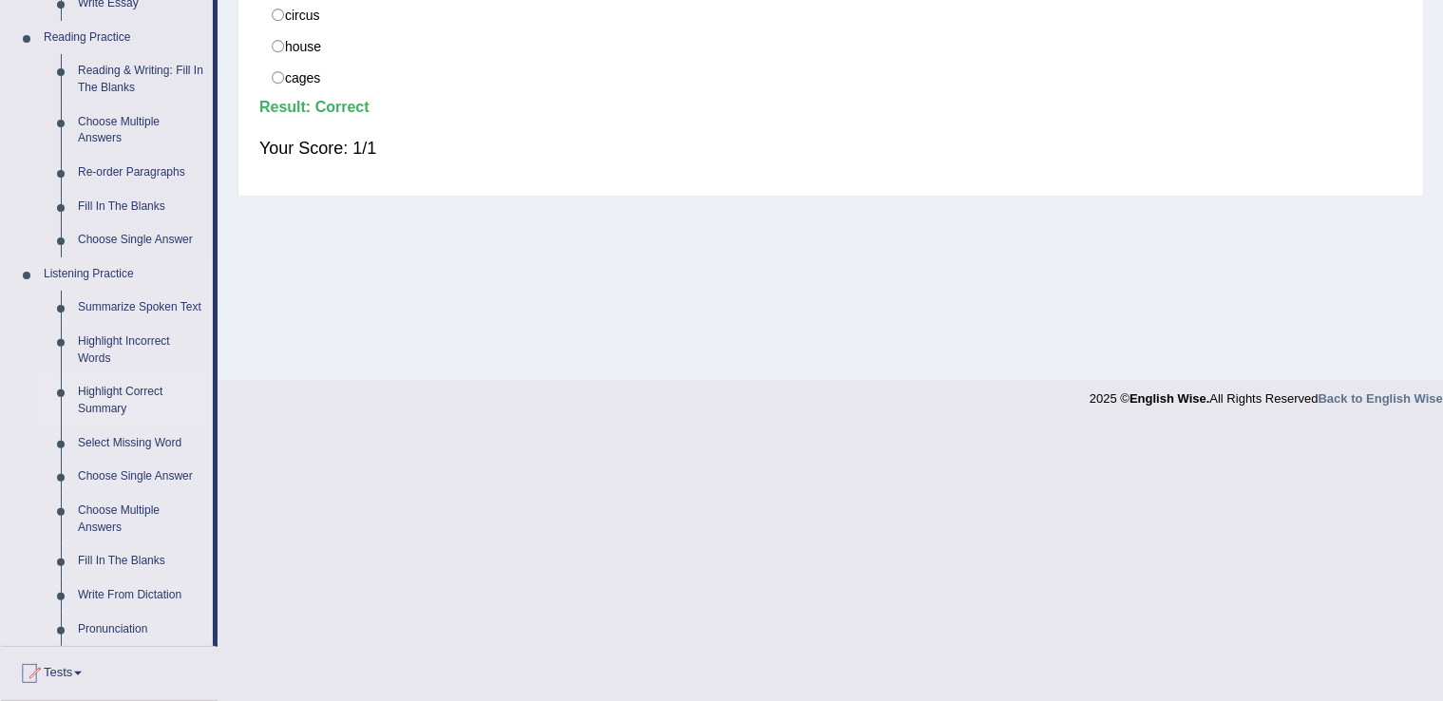
click at [127, 401] on link "Highlight Correct Summary" at bounding box center [140, 400] width 143 height 50
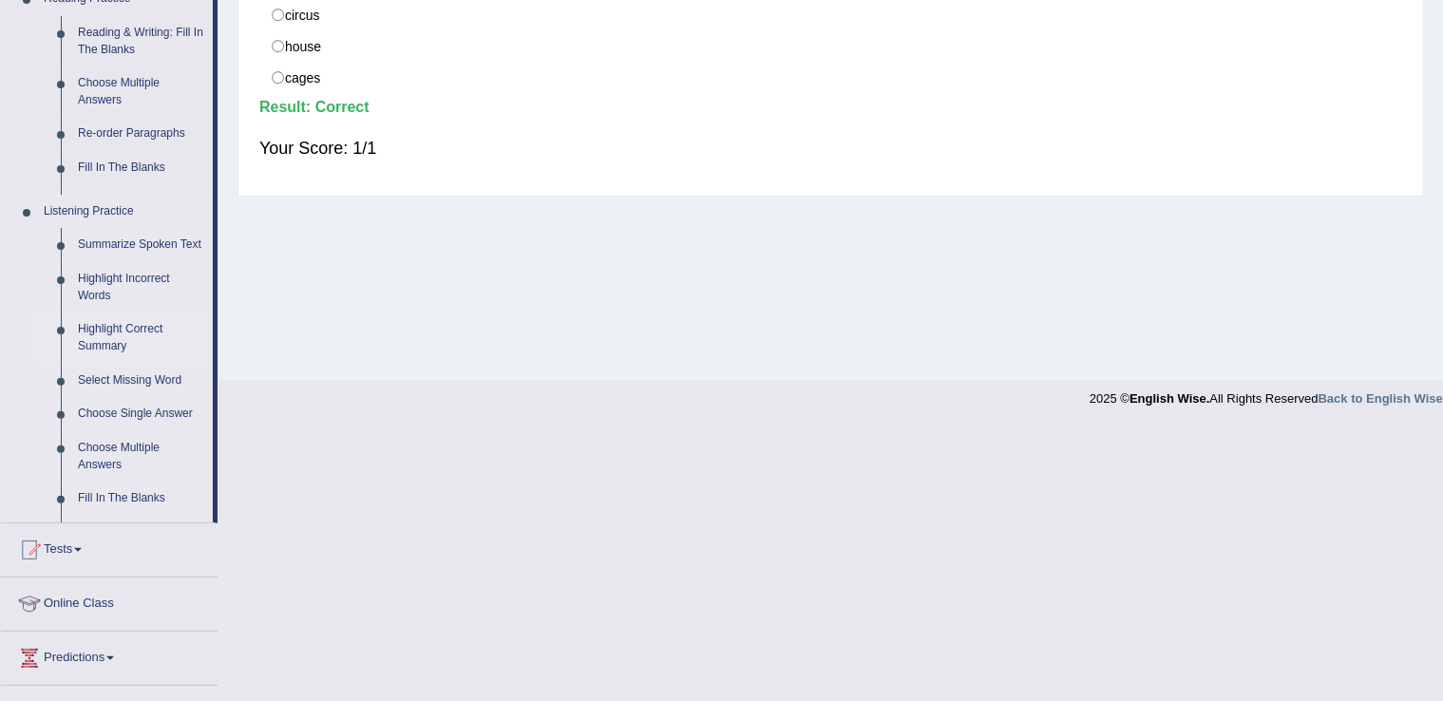
scroll to position [296, 0]
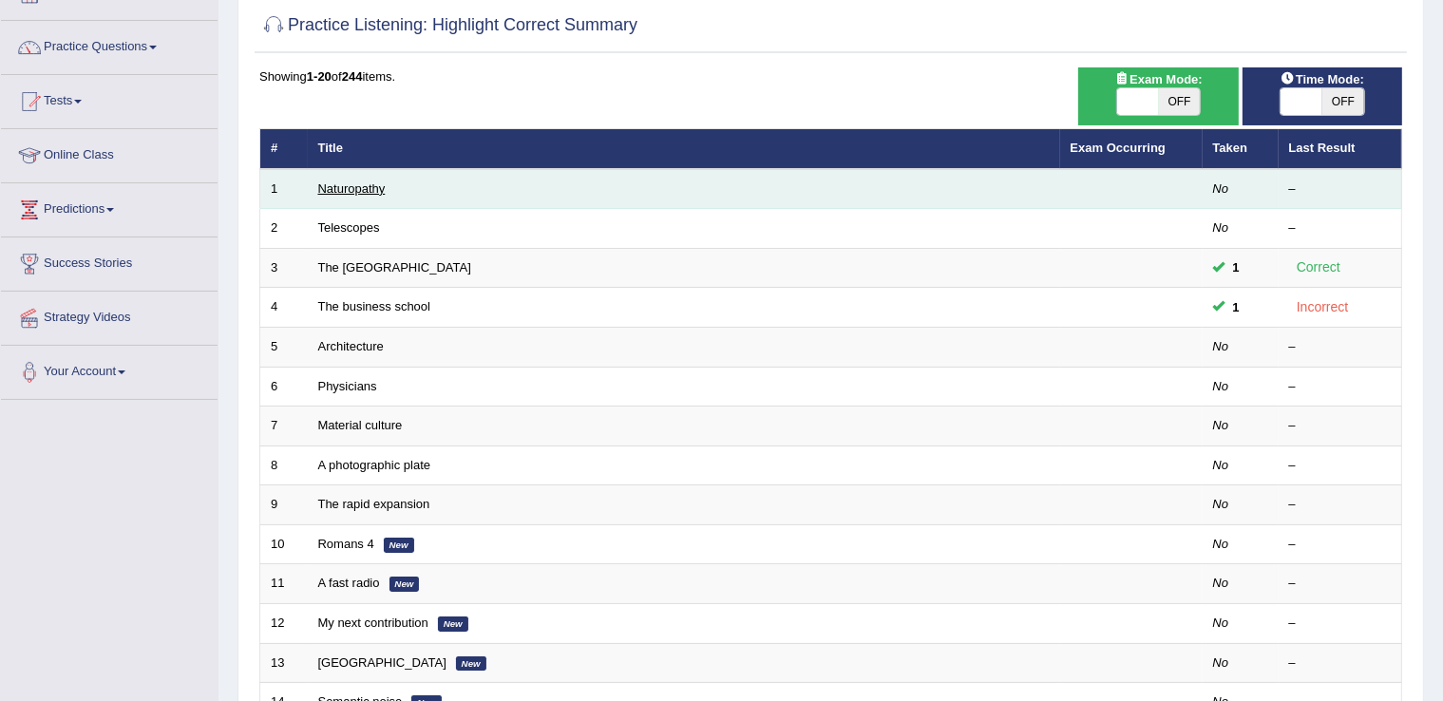
scroll to position [95, 0]
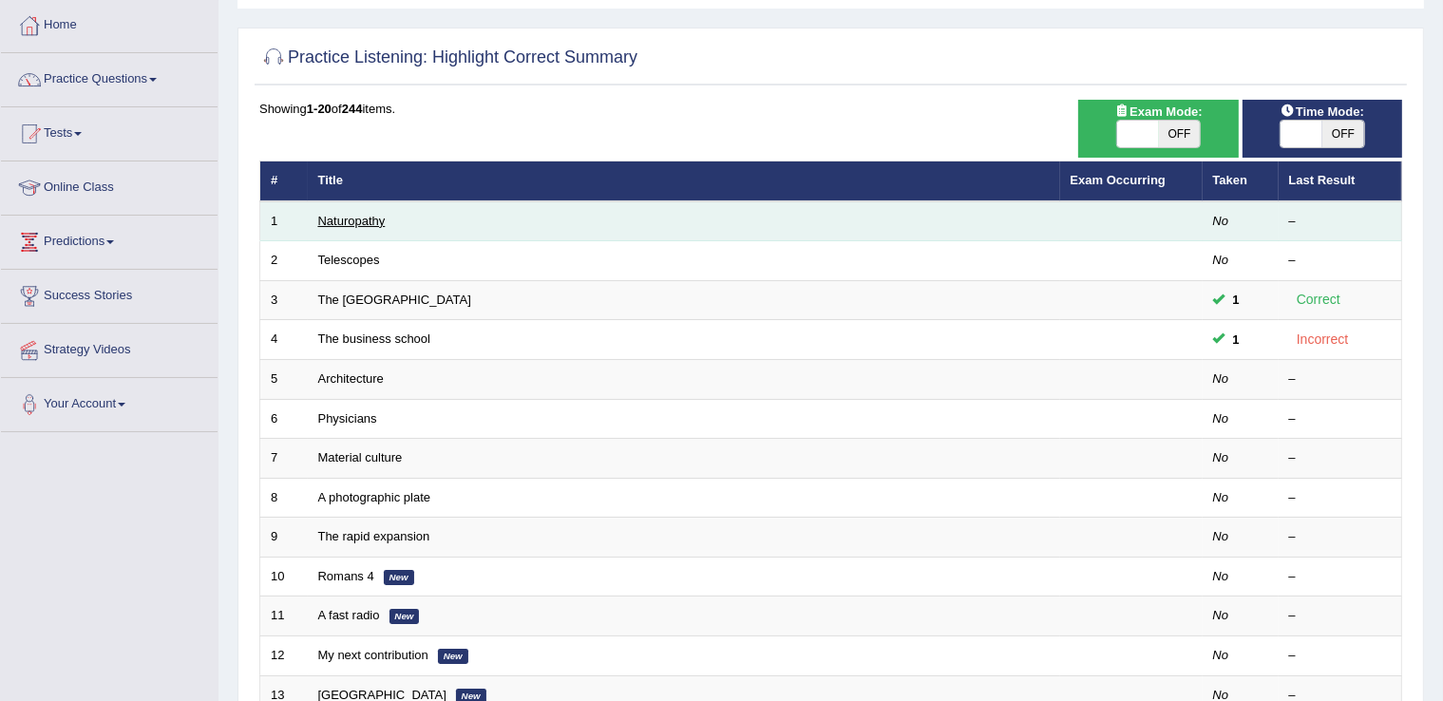
click at [361, 221] on link "Naturopathy" at bounding box center [351, 221] width 67 height 14
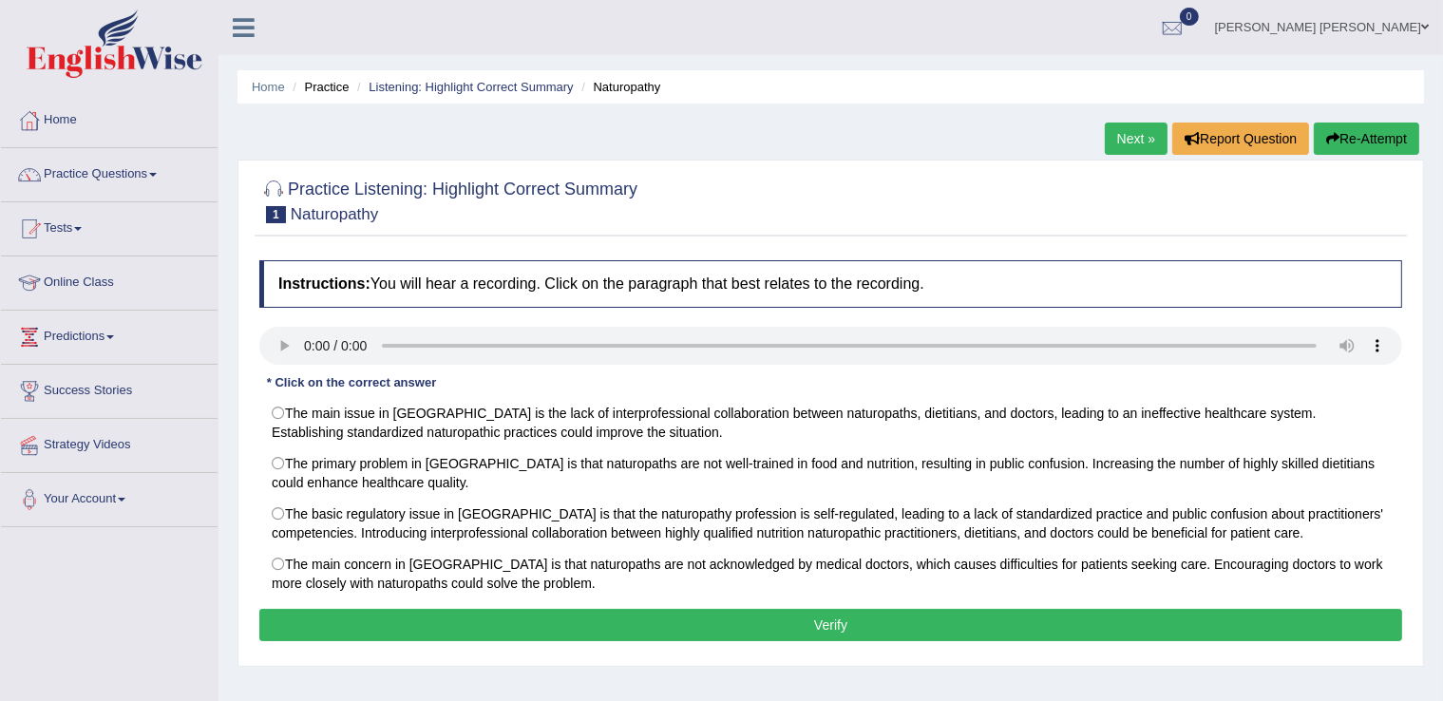
click at [1151, 145] on link "Next »" at bounding box center [1136, 139] width 63 height 32
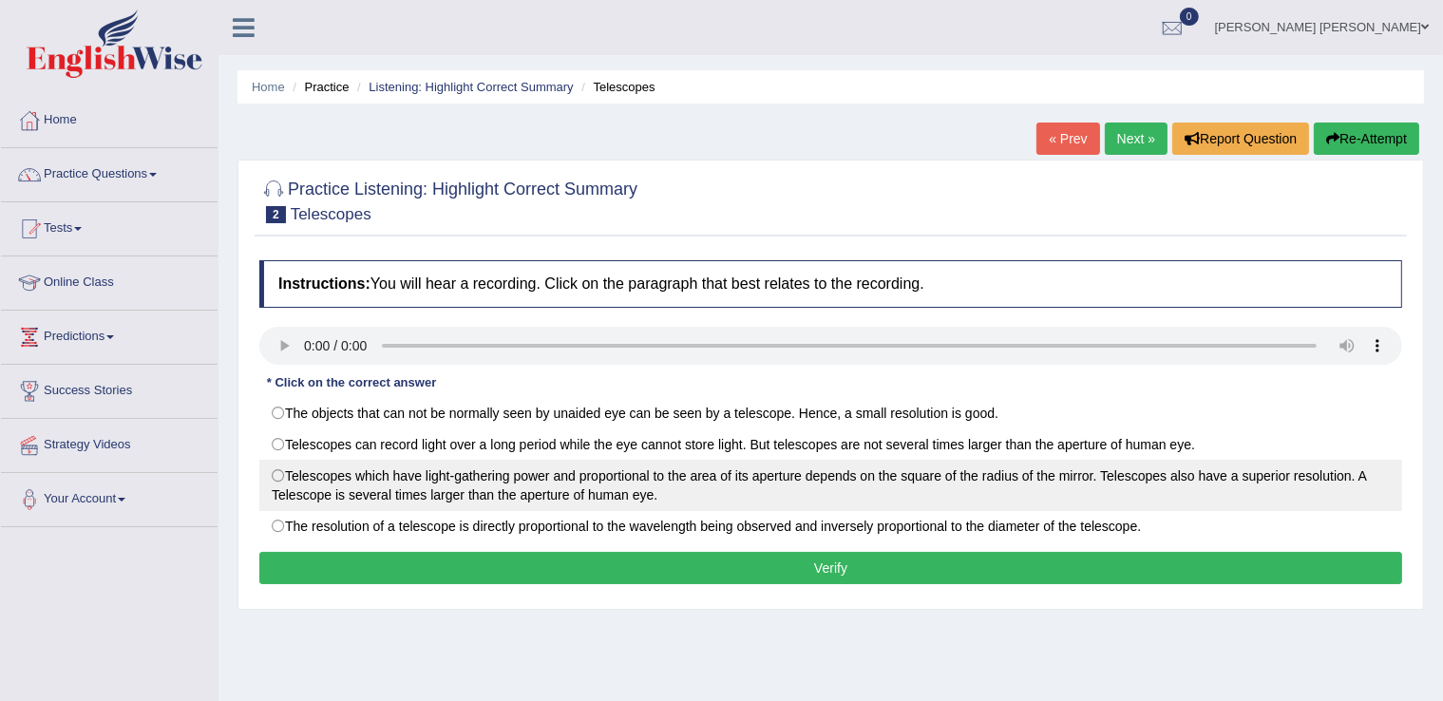
click at [859, 499] on label "Telescopes which have light-gathering power and proportional to the area of its…" at bounding box center [830, 485] width 1143 height 51
radio input "true"
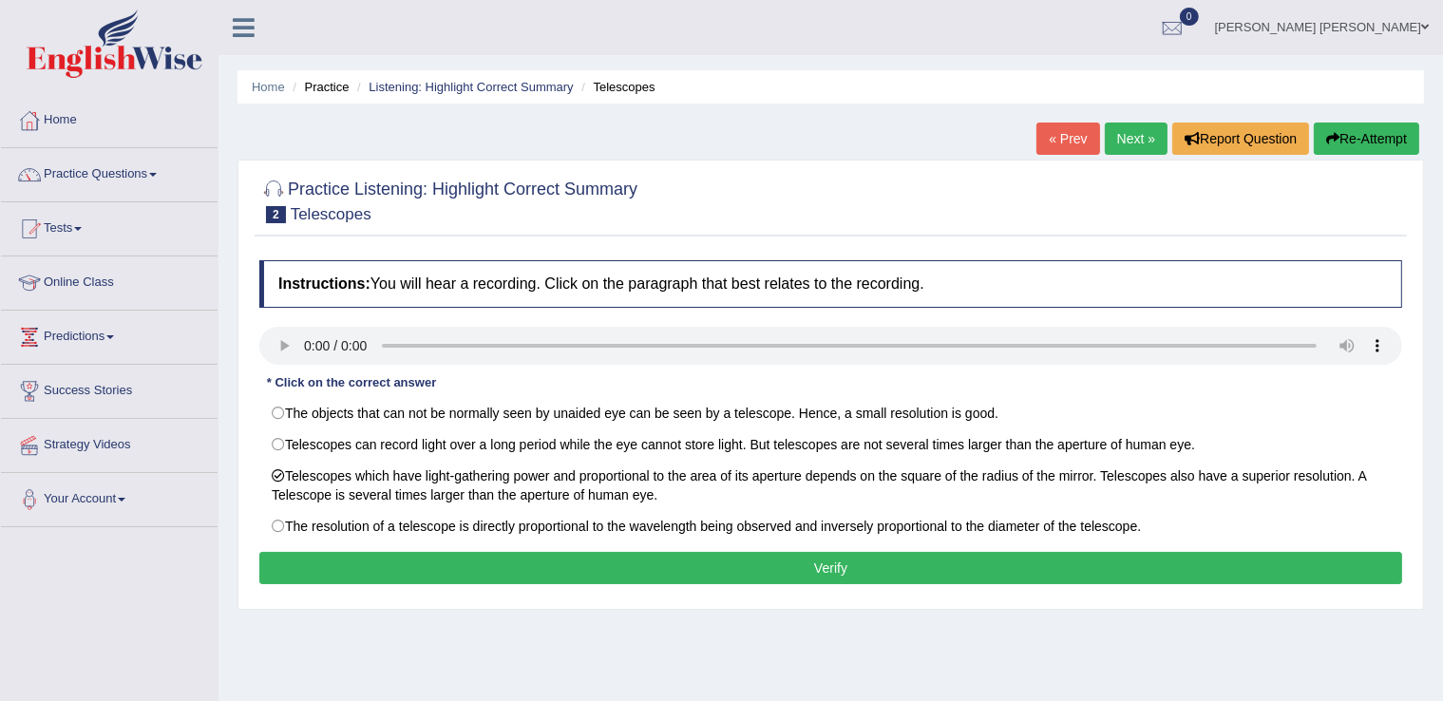
click at [799, 568] on button "Verify" at bounding box center [830, 568] width 1143 height 32
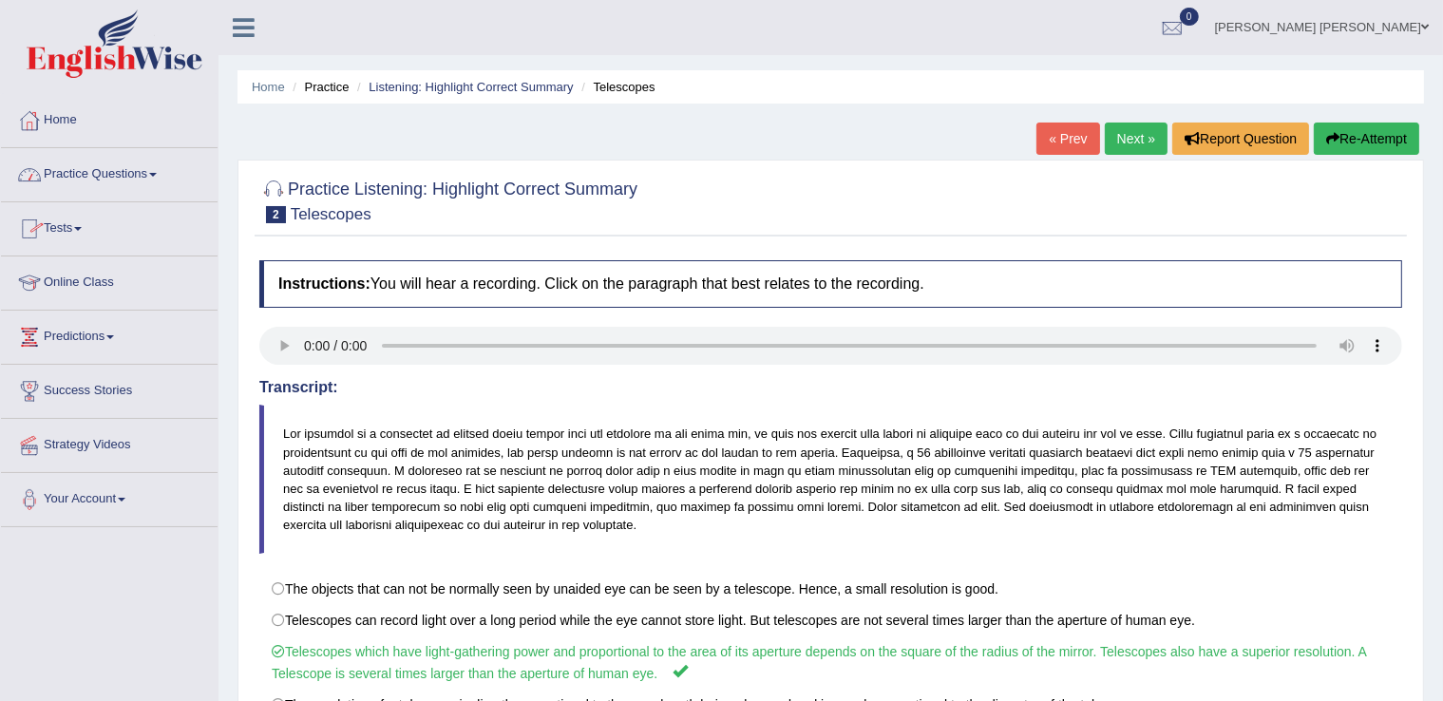
click at [153, 173] on link "Practice Questions" at bounding box center [109, 171] width 217 height 47
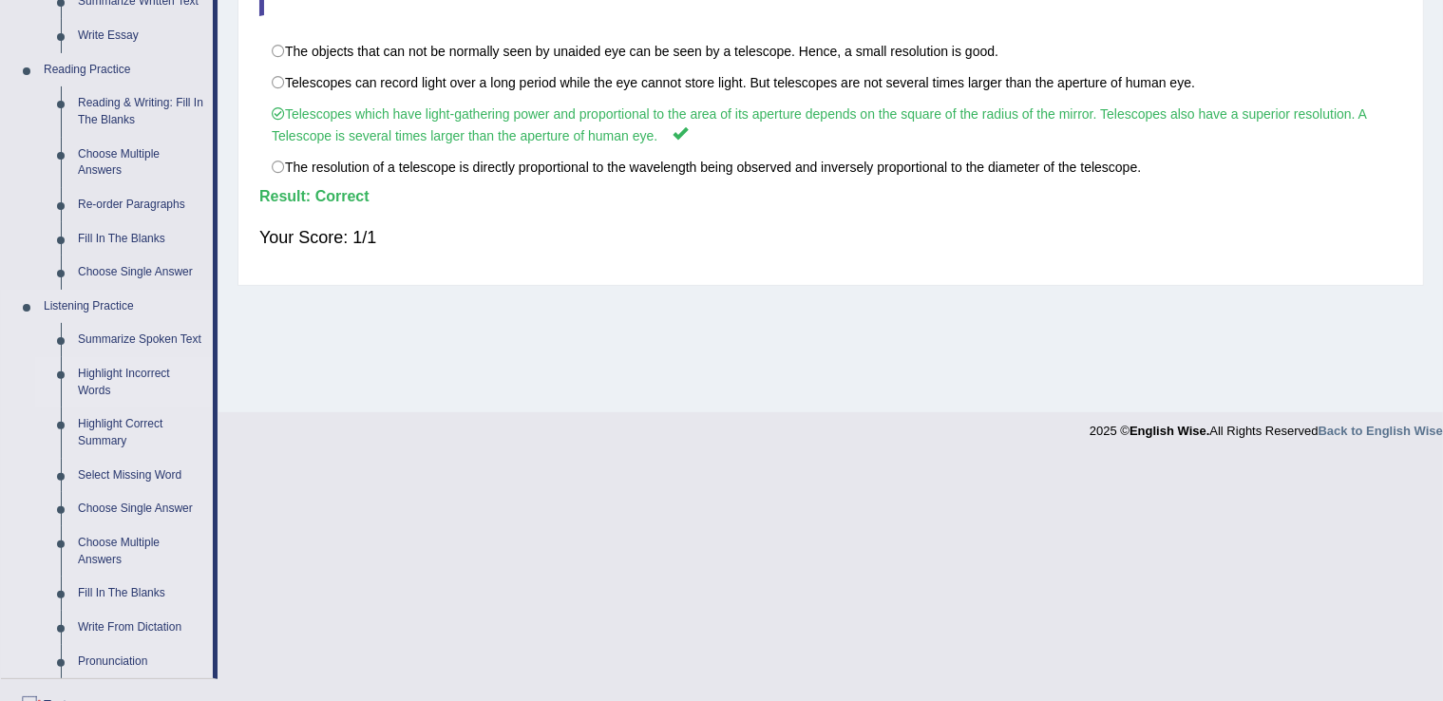
scroll to position [570, 0]
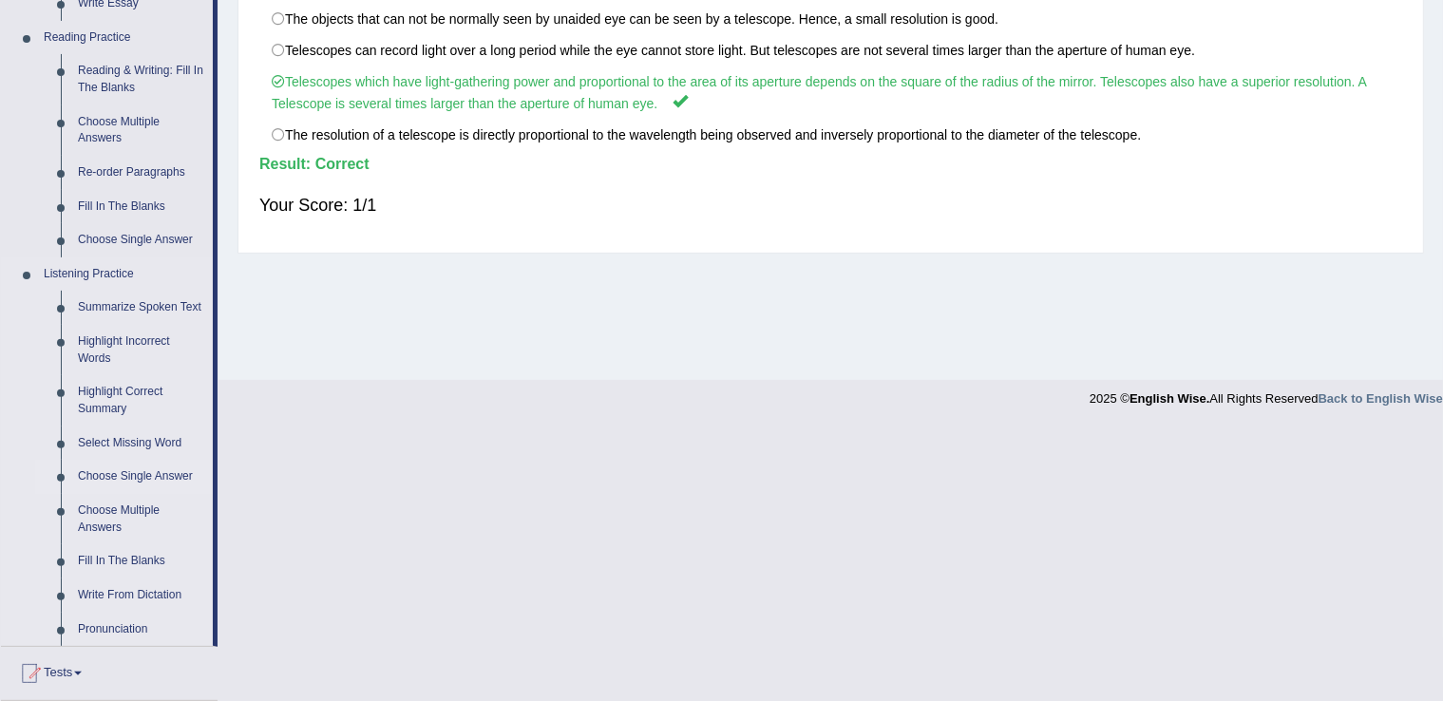
click at [129, 475] on link "Choose Single Answer" at bounding box center [140, 477] width 143 height 34
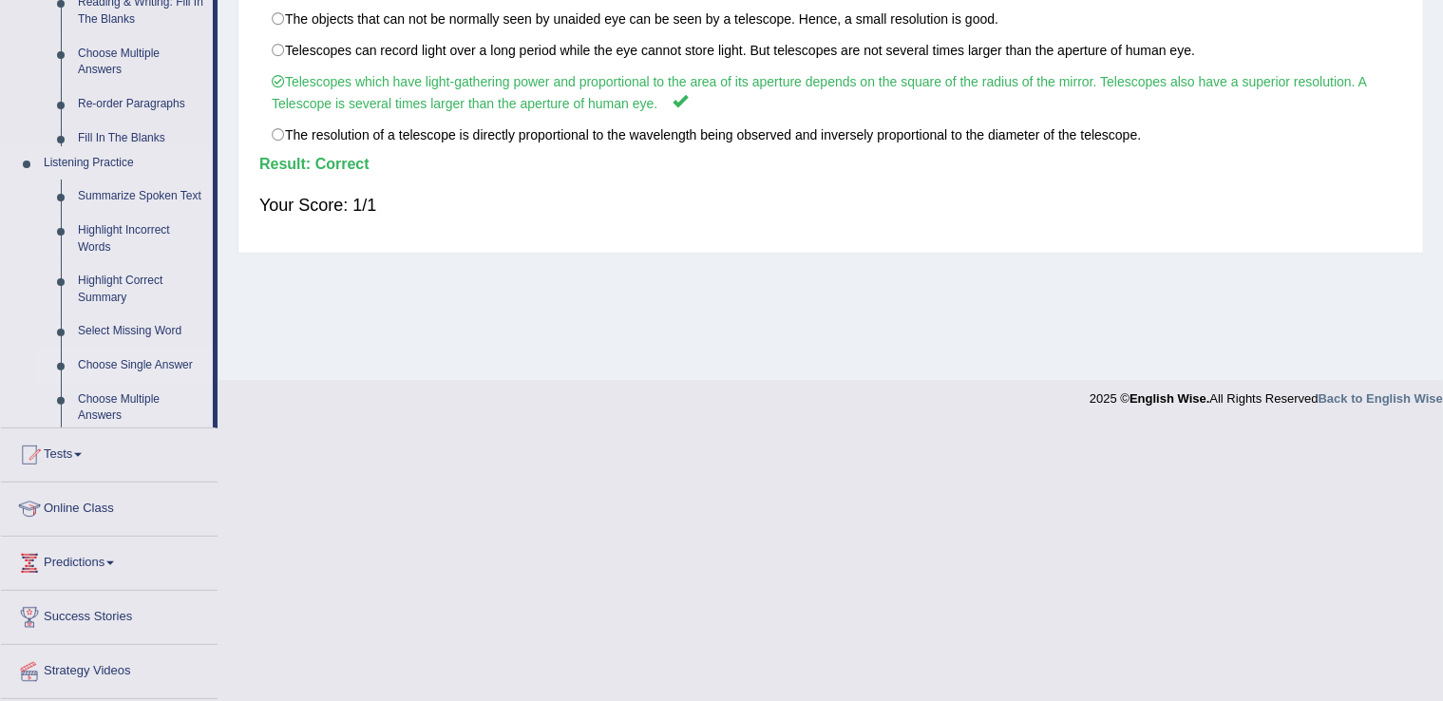
scroll to position [296, 0]
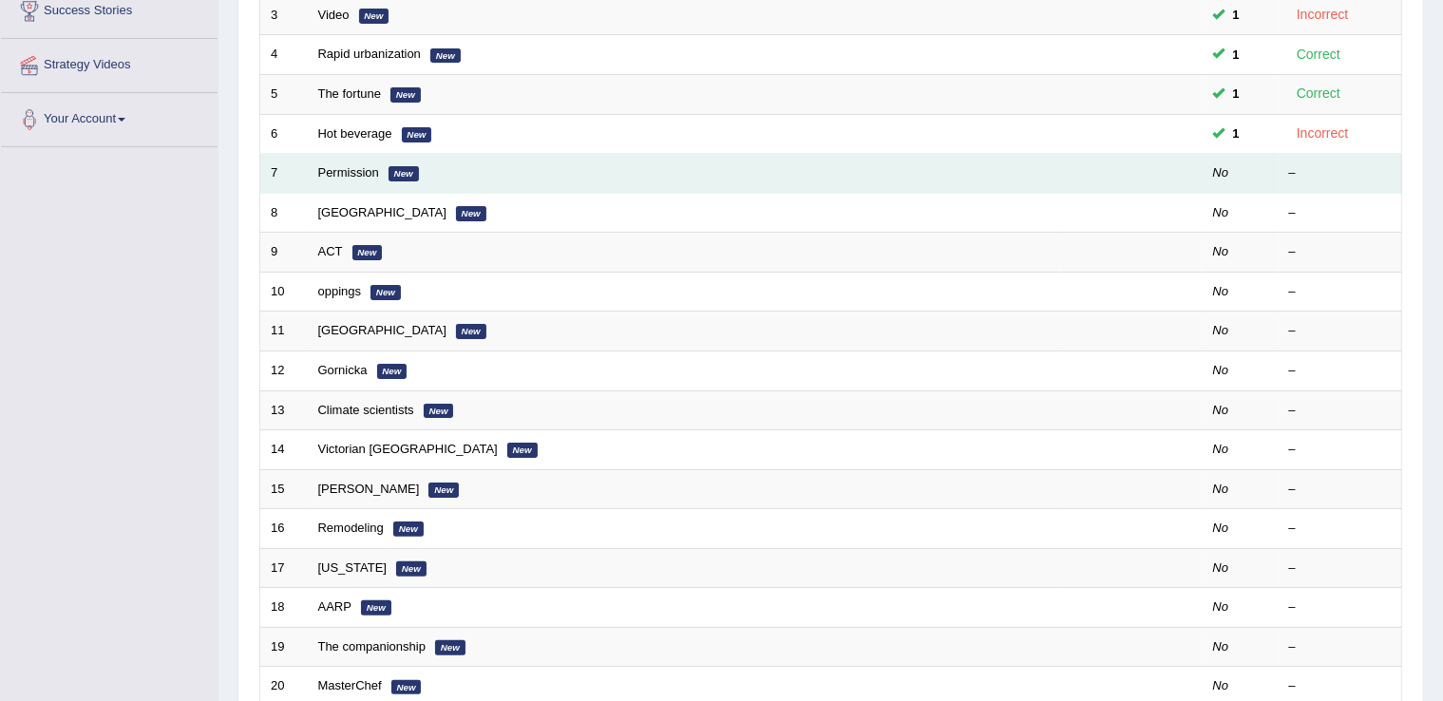
click at [367, 180] on td "Permission New" at bounding box center [684, 174] width 752 height 40
click at [357, 176] on link "Permission" at bounding box center [348, 172] width 61 height 14
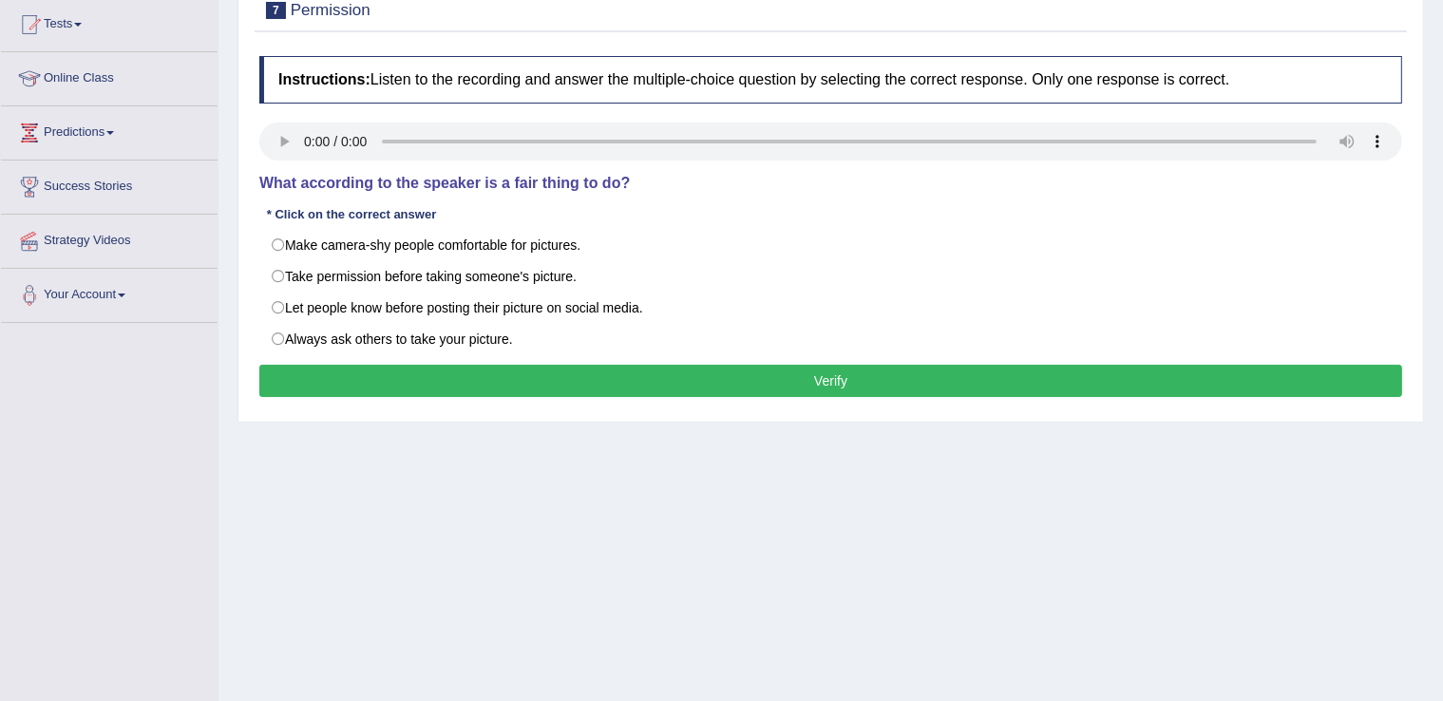
scroll to position [95, 0]
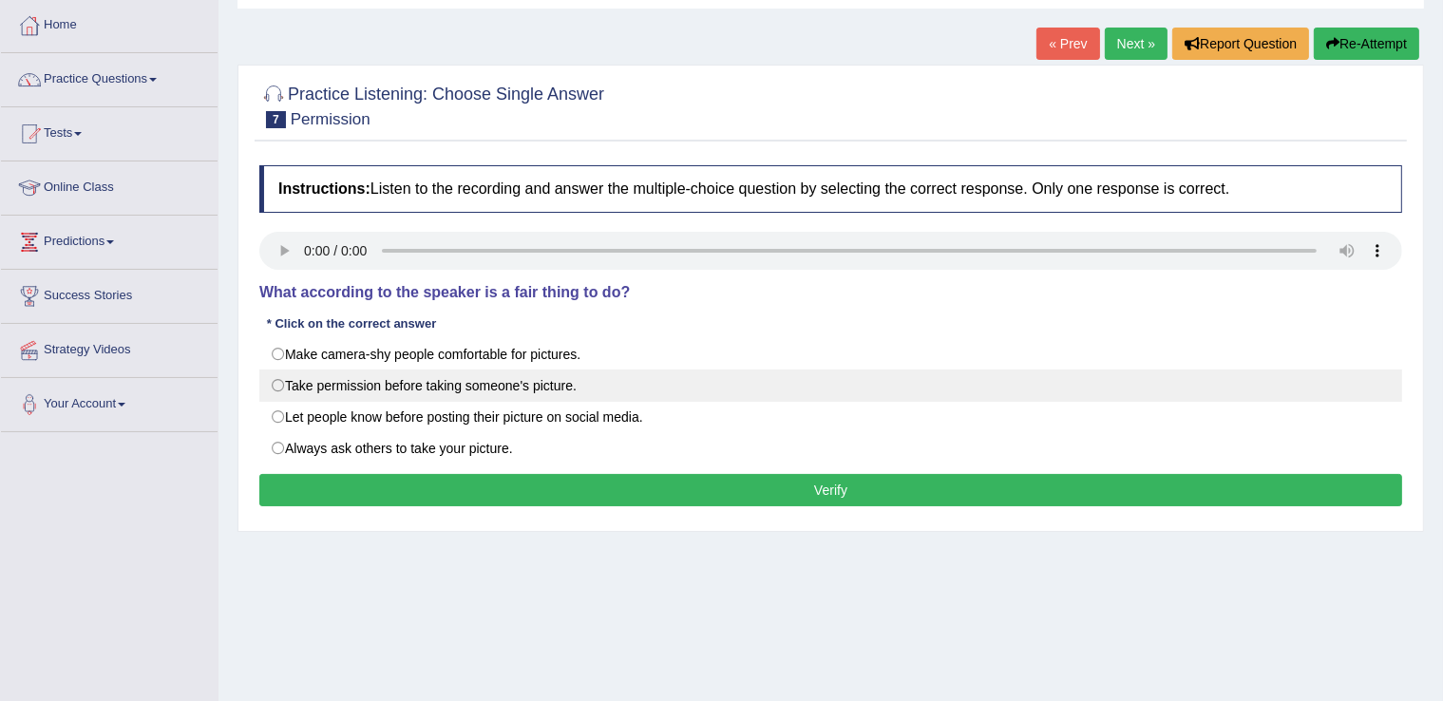
click at [685, 388] on label "Take permission before taking someone's picture." at bounding box center [830, 386] width 1143 height 32
radio input "true"
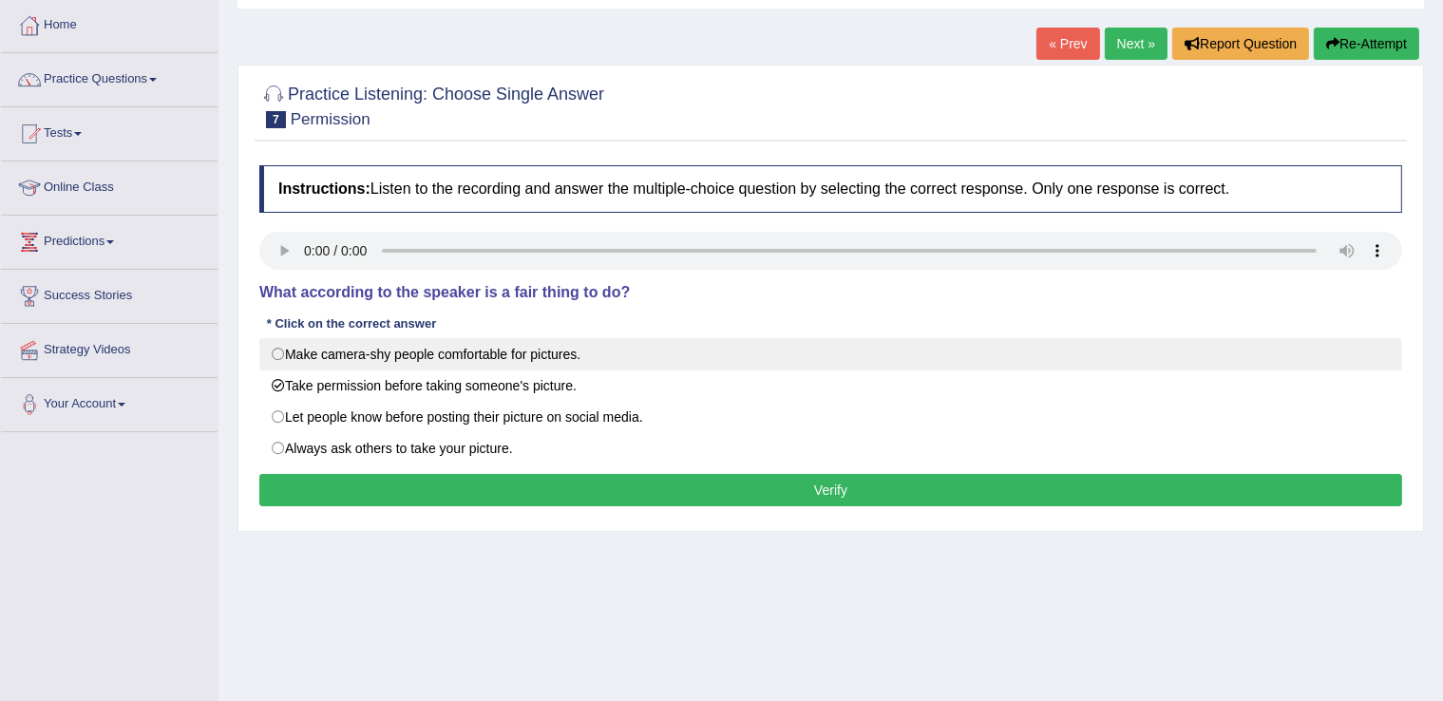
click at [573, 344] on label "Make camera-shy people comfortable for pictures." at bounding box center [830, 354] width 1143 height 32
radio input "true"
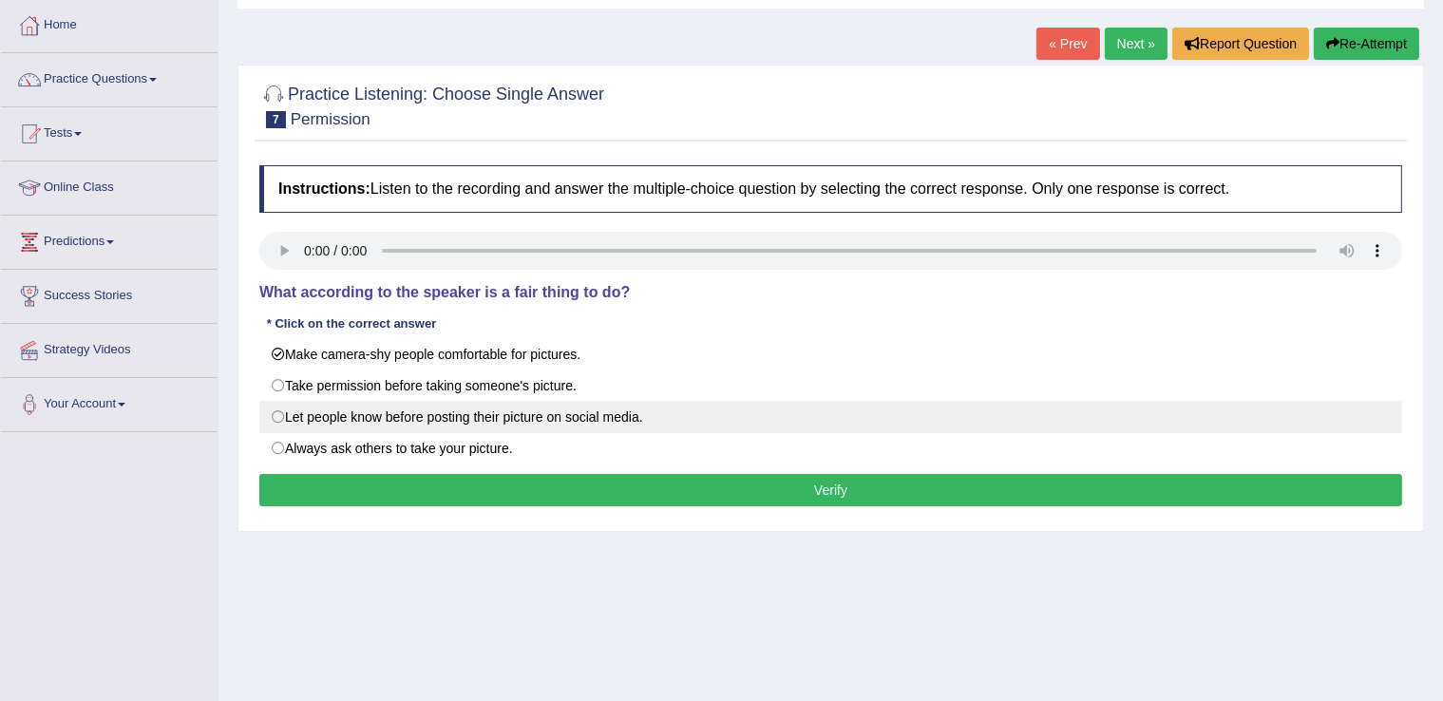
click at [566, 415] on label "Let people know before posting their picture on social media." at bounding box center [830, 417] width 1143 height 32
radio input "true"
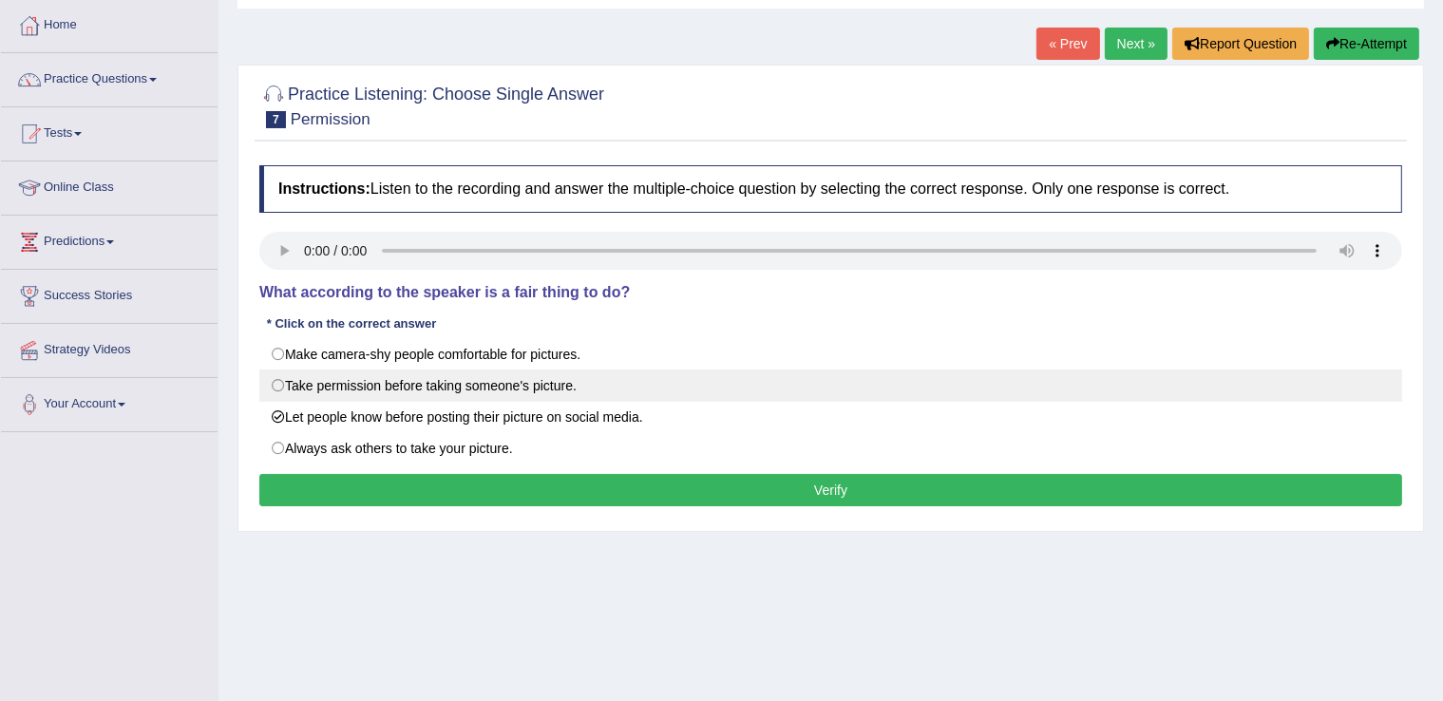
click at [519, 385] on label "Take permission before taking someone's picture." at bounding box center [830, 386] width 1143 height 32
radio input "true"
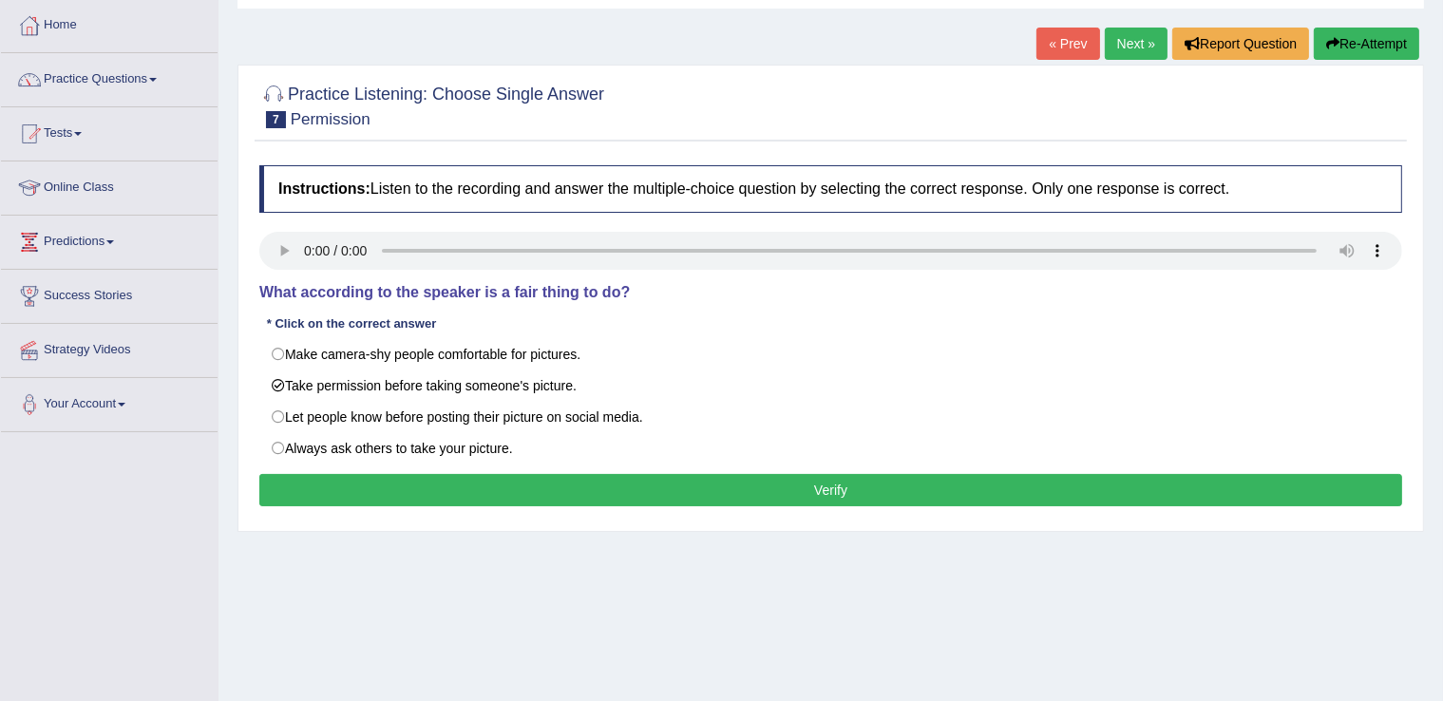
click at [654, 480] on button "Verify" at bounding box center [830, 490] width 1143 height 32
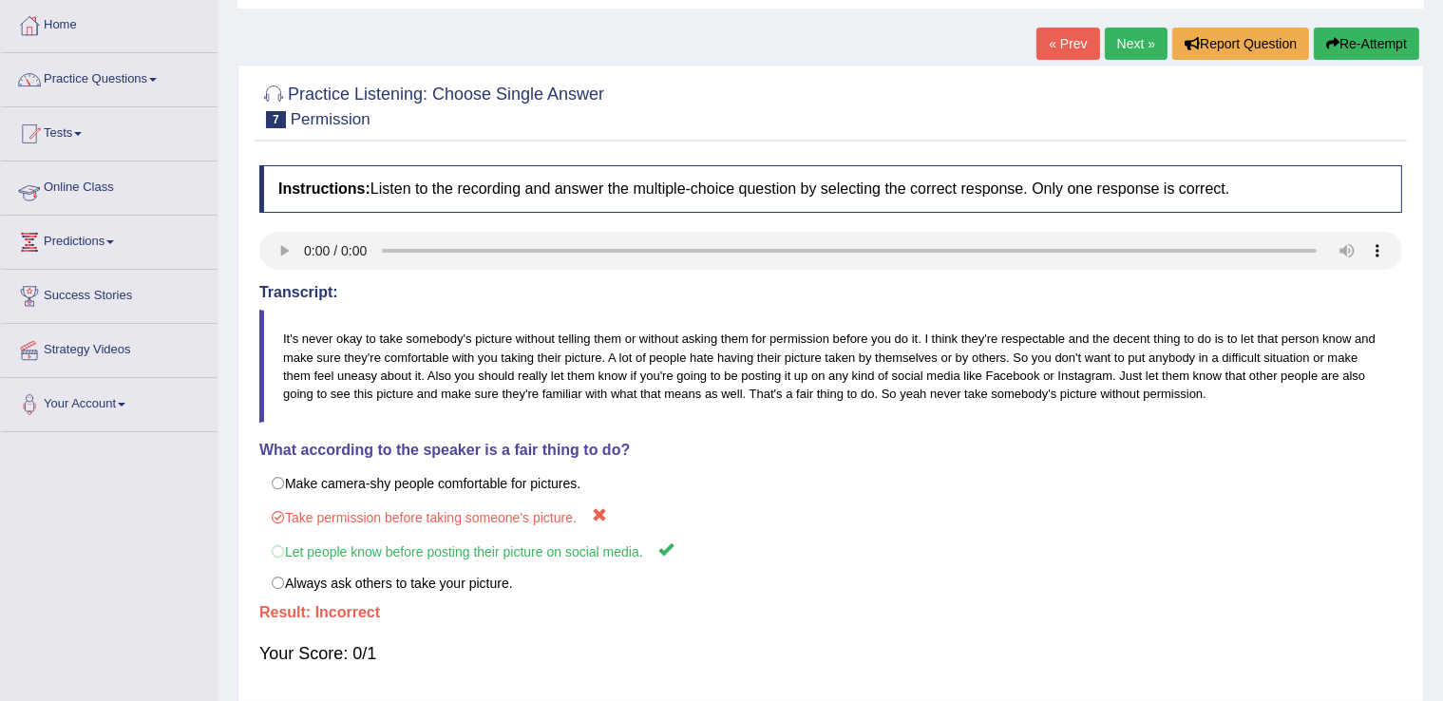
scroll to position [0, 0]
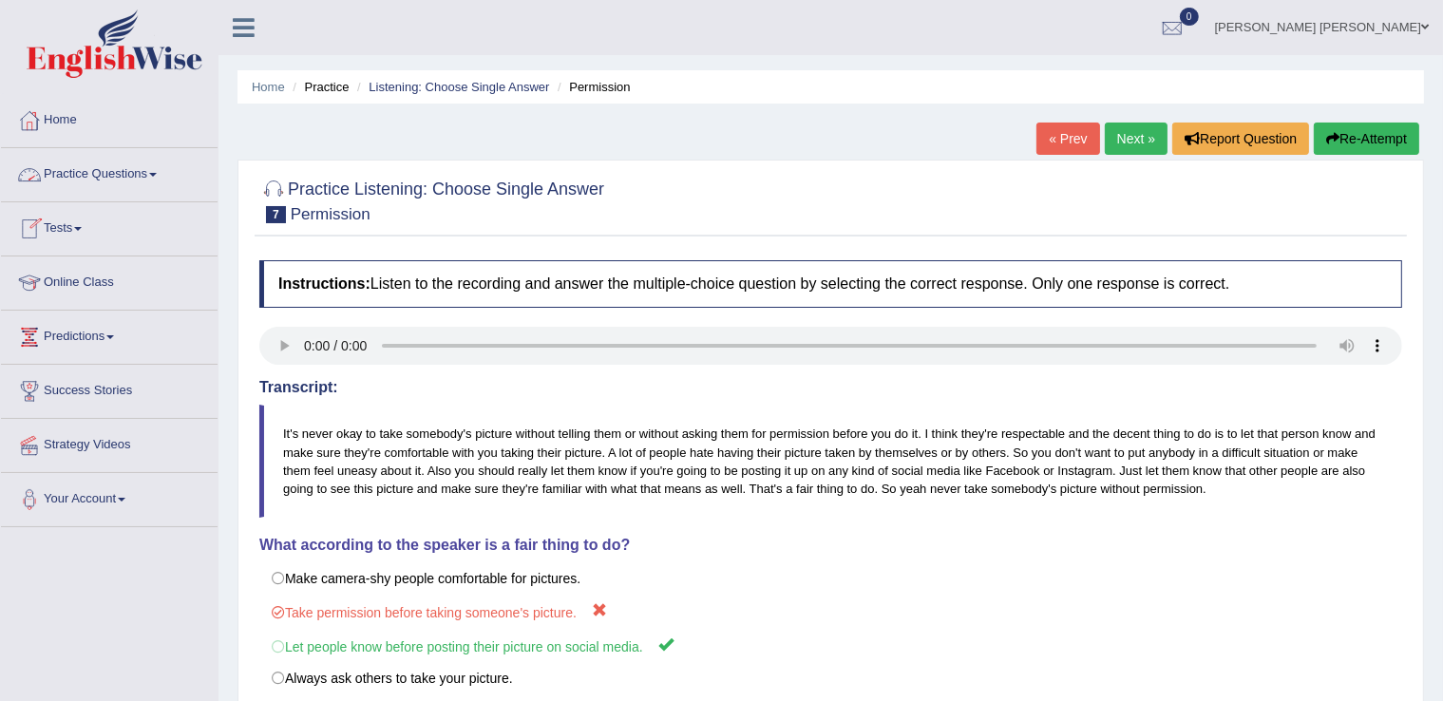
click at [1140, 137] on link "Next »" at bounding box center [1136, 139] width 63 height 32
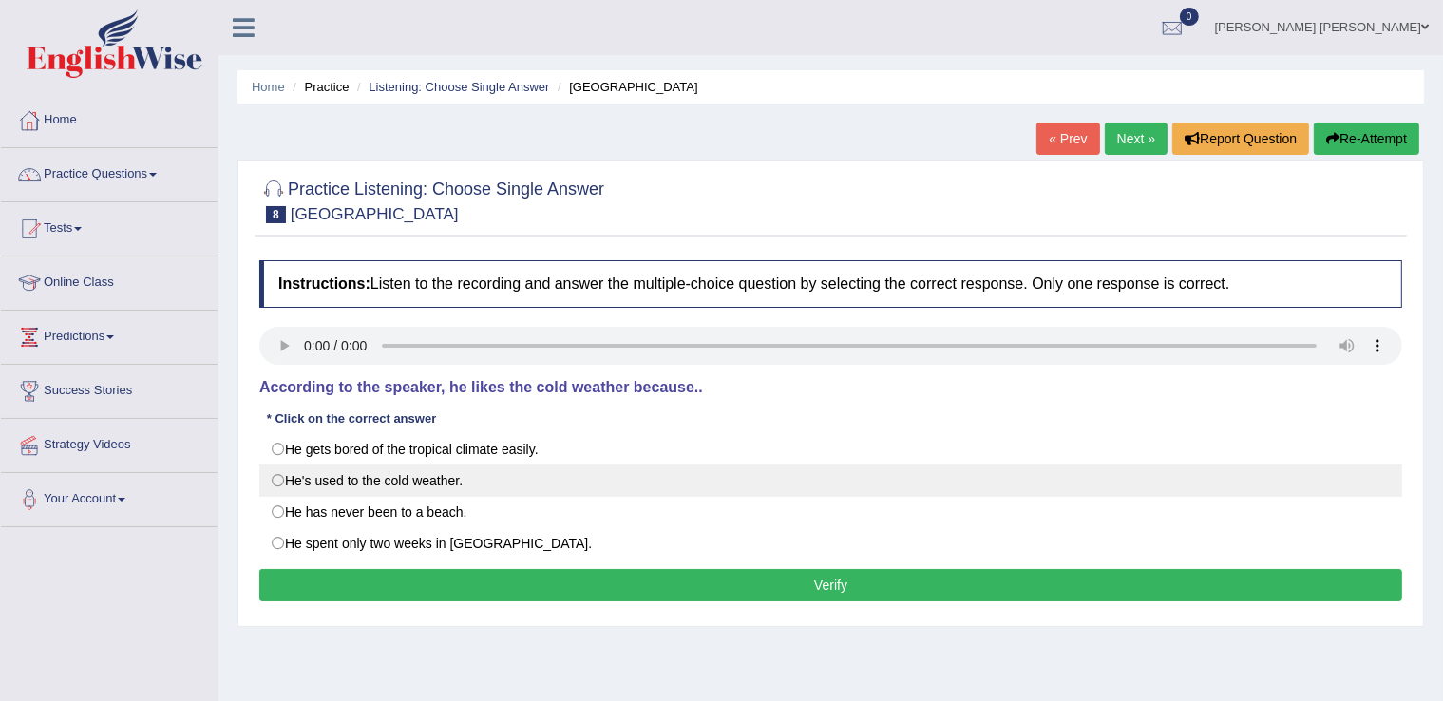
click at [361, 478] on label "He's used to the cold weather." at bounding box center [830, 481] width 1143 height 32
radio input "true"
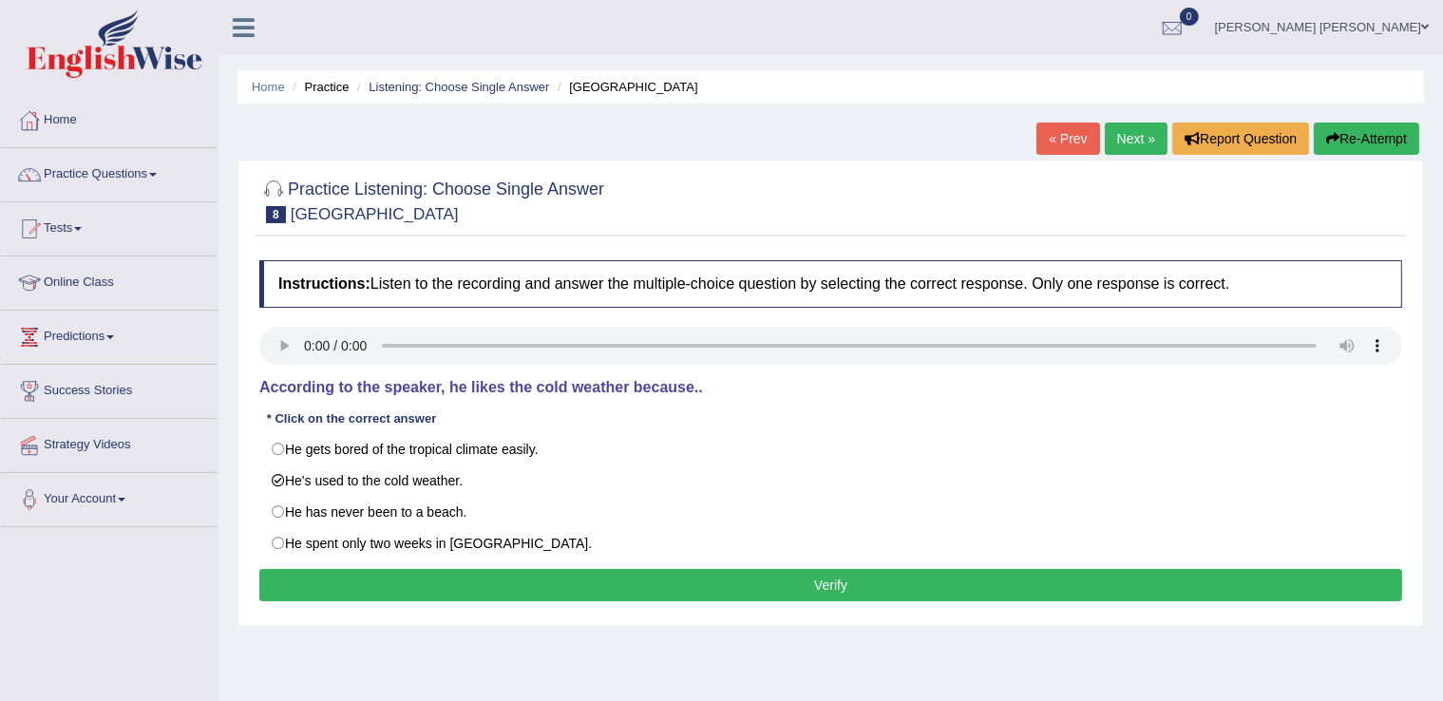
click at [513, 566] on div "Instructions: Listen to the recording and answer the multiple-choice question b…" at bounding box center [831, 434] width 1152 height 366
click at [532, 590] on button "Verify" at bounding box center [830, 585] width 1143 height 32
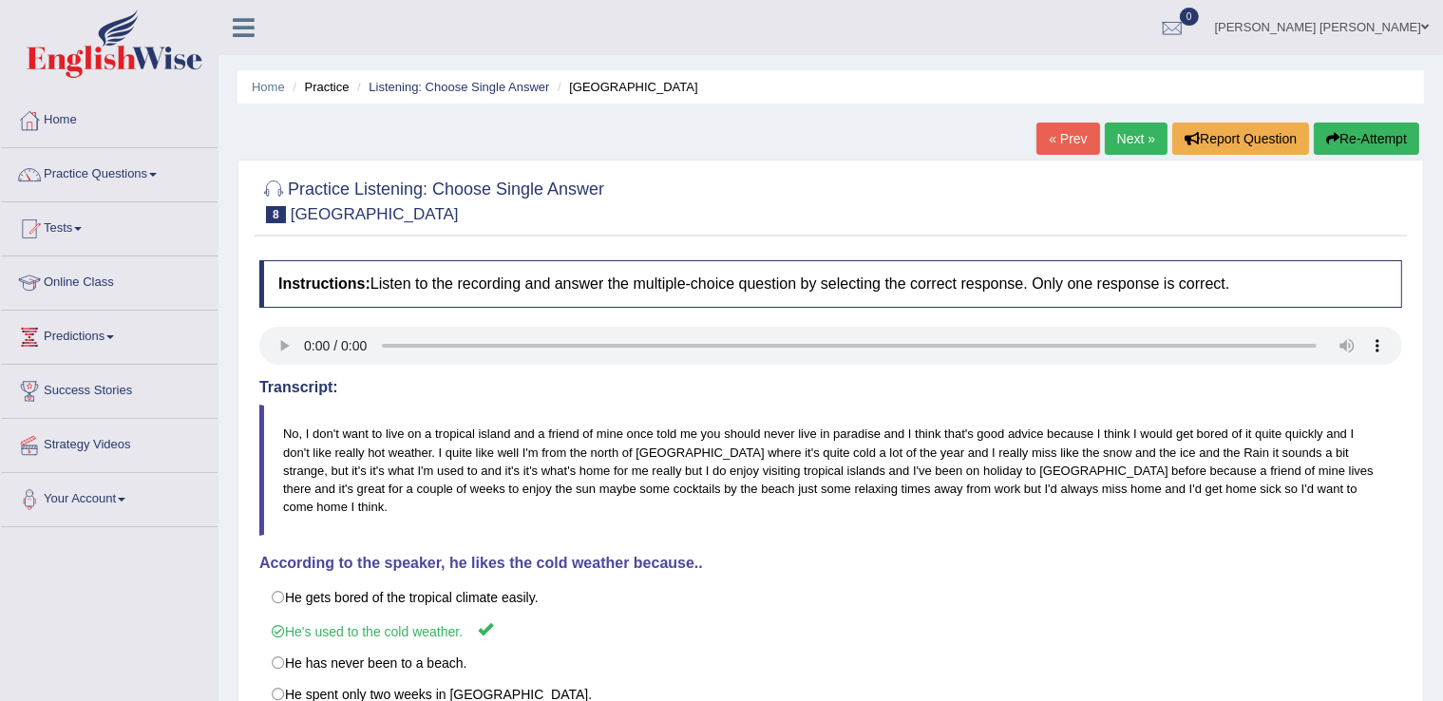
click at [1147, 131] on link "Next »" at bounding box center [1136, 139] width 63 height 32
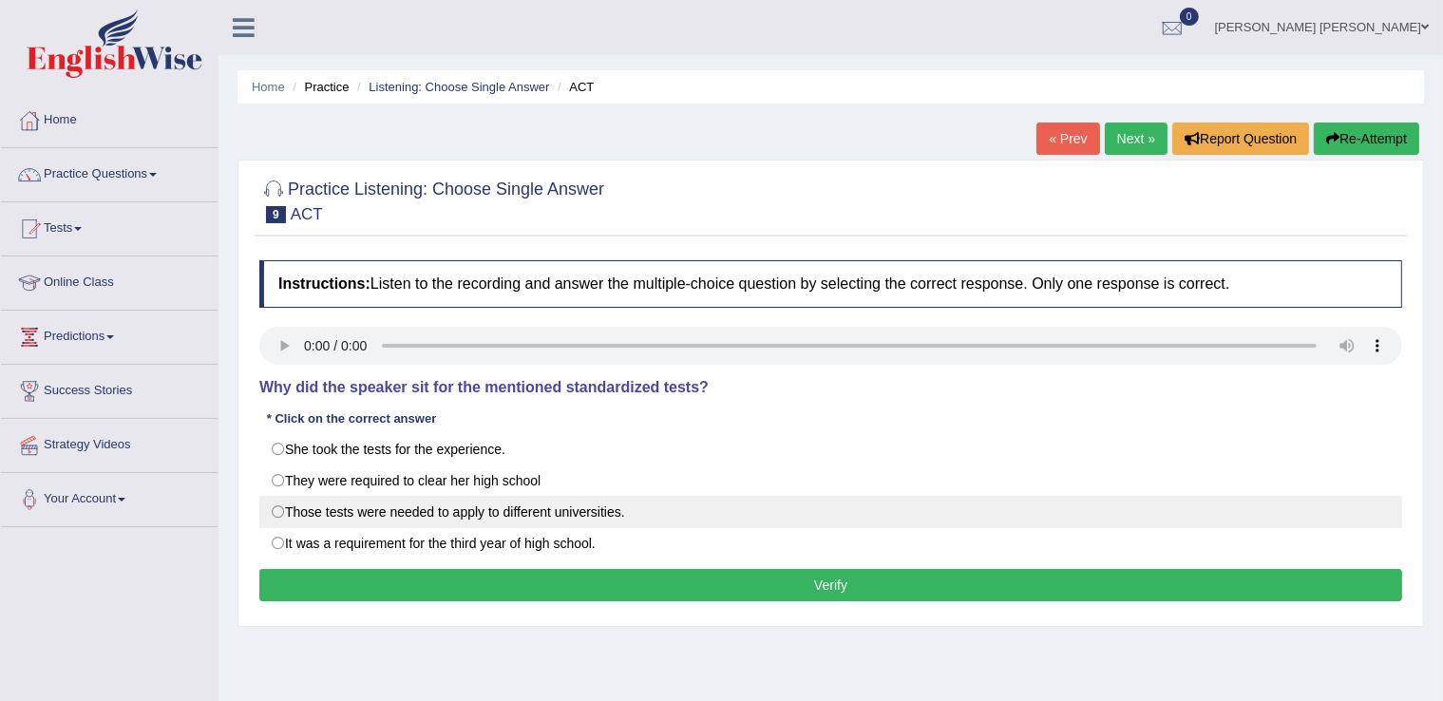
click at [292, 501] on label "Those tests were needed to apply to different universities." at bounding box center [830, 512] width 1143 height 32
radio input "true"
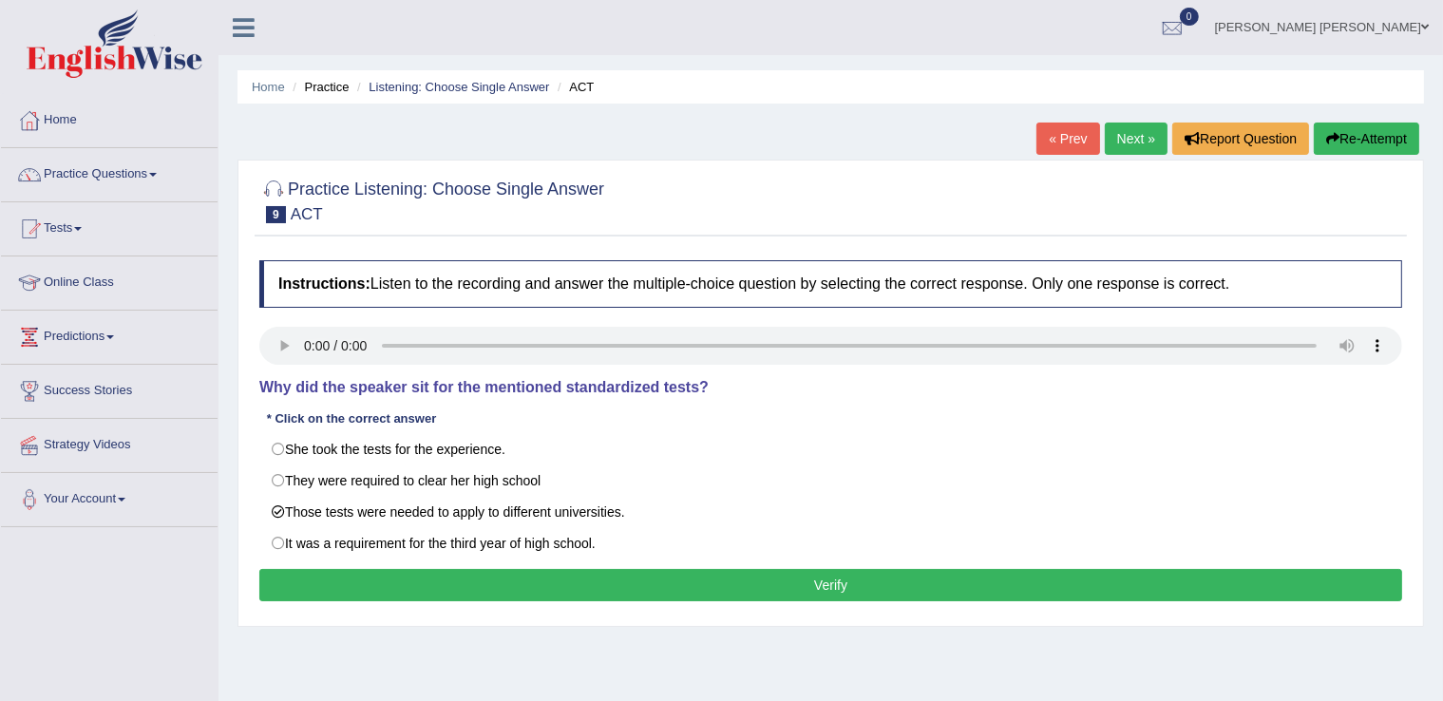
click at [543, 581] on button "Verify" at bounding box center [830, 585] width 1143 height 32
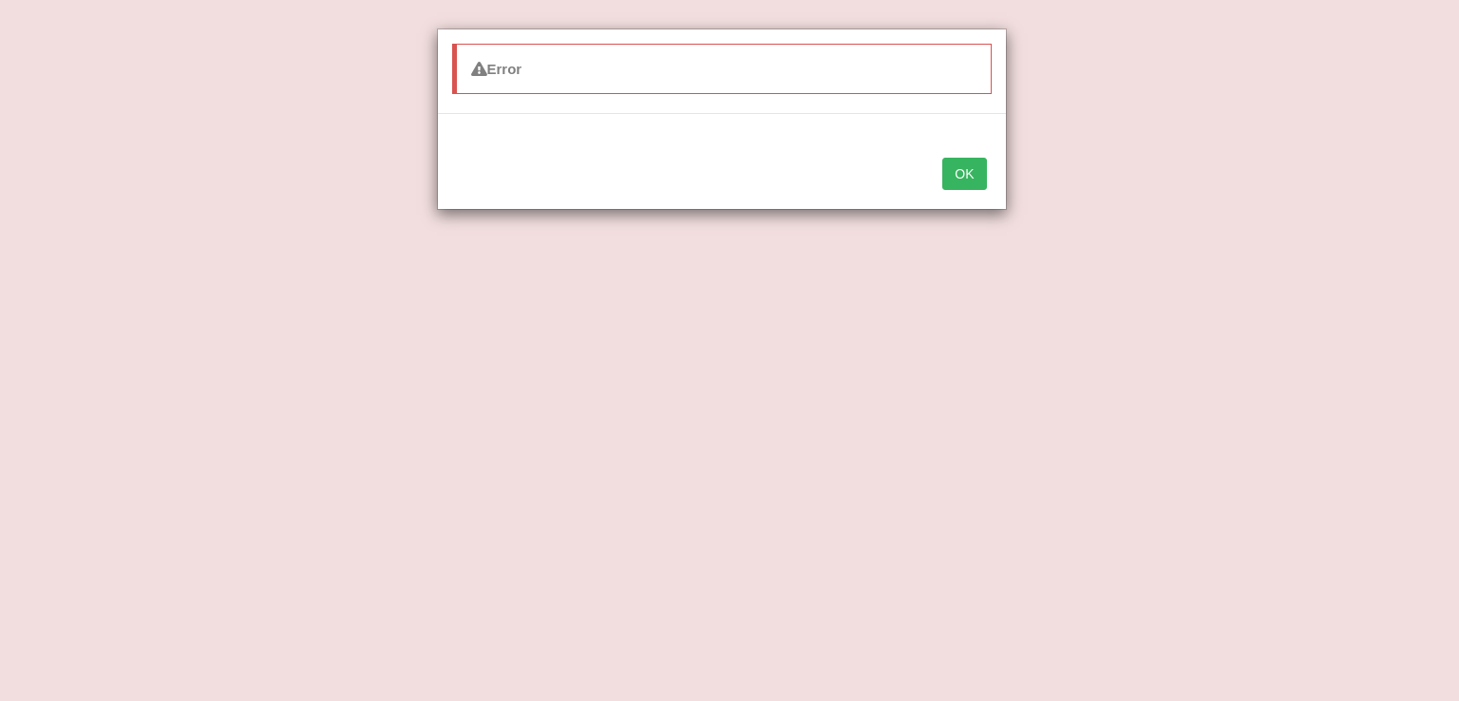
click at [965, 178] on button "OK" at bounding box center [964, 174] width 44 height 32
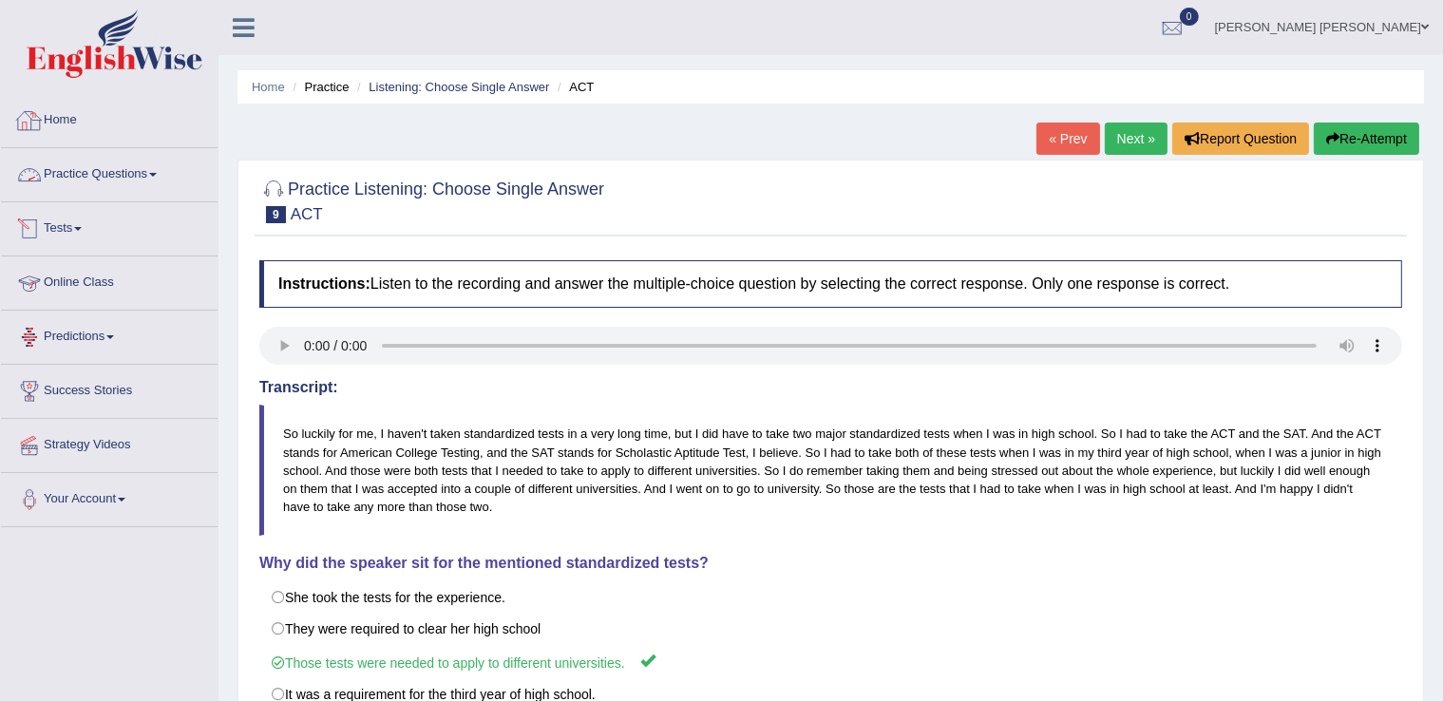
click at [26, 109] on div at bounding box center [29, 120] width 28 height 28
